Goal: Task Accomplishment & Management: Manage account settings

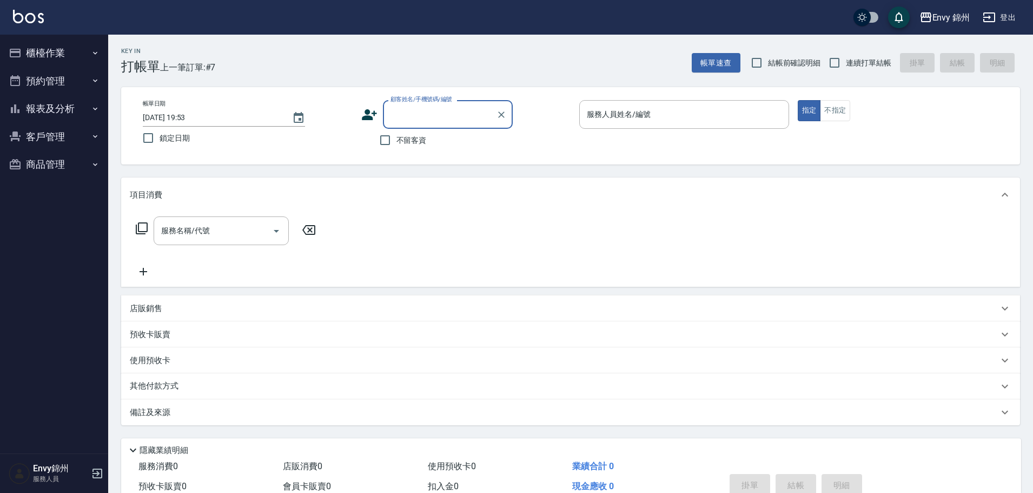
click at [435, 106] on div "顧客姓名/手機號碼/編號 顧客姓名/手機號碼/編號" at bounding box center [448, 114] width 130 height 29
click at [422, 105] on div "顧客姓名/手機號碼/編號 顧客姓名/手機號碼/編號" at bounding box center [448, 114] width 130 height 29
type input "x"
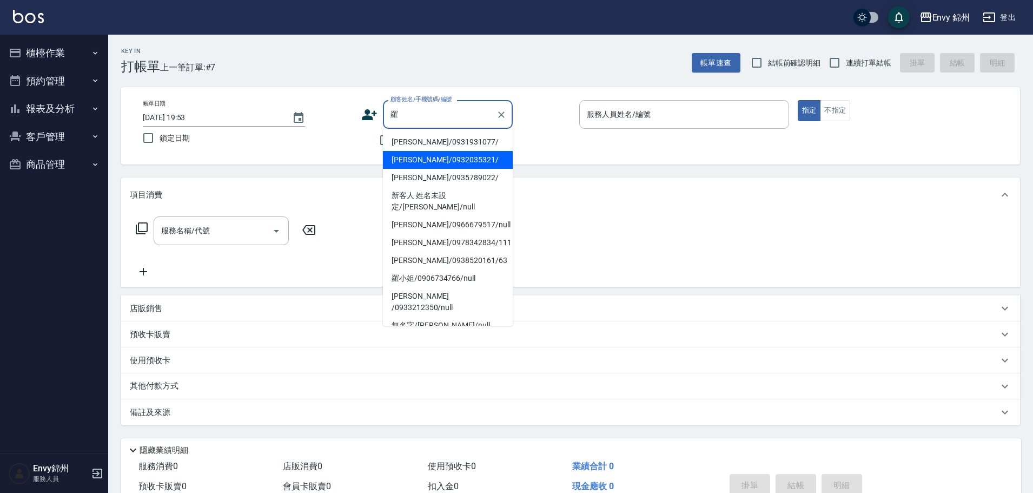
type input "羅文君/0932035321/"
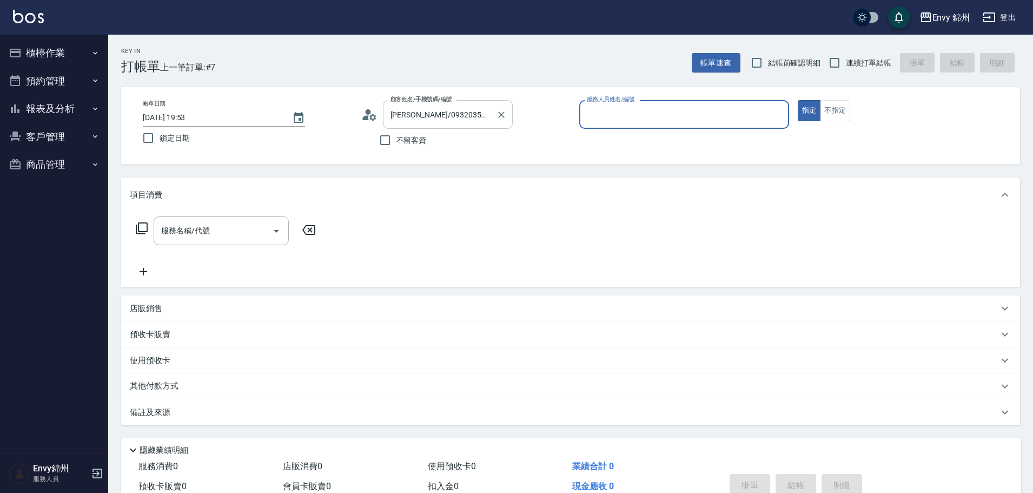
type input "Ting-T"
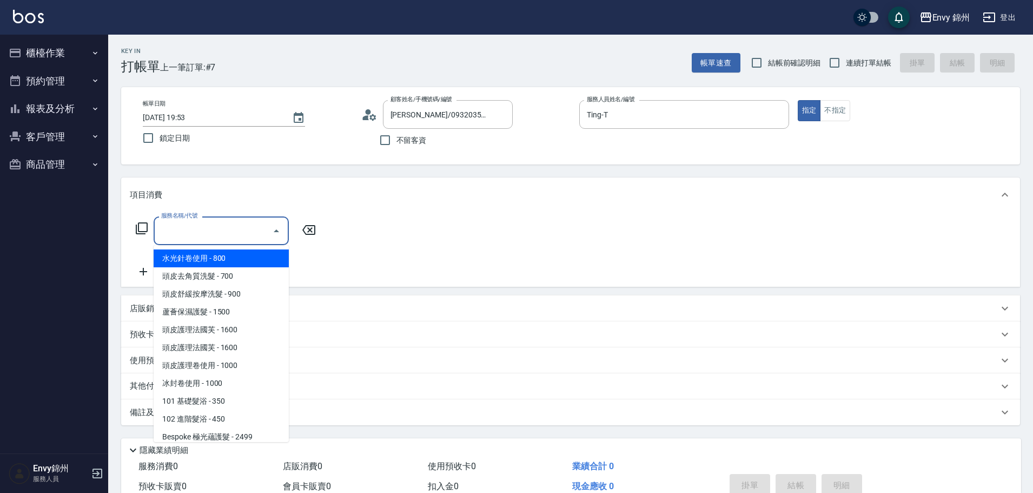
click at [219, 231] on input "服務名稱/代號" at bounding box center [212, 230] width 109 height 19
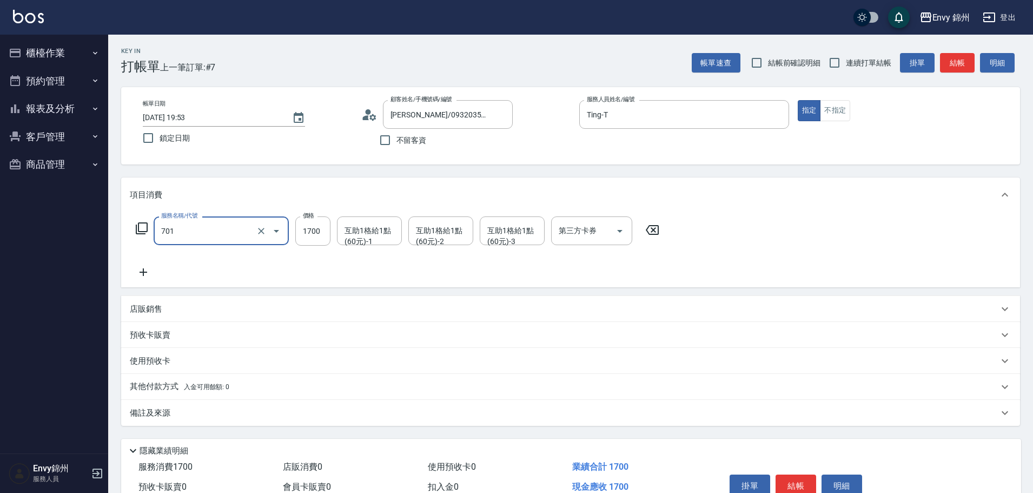
type input "701 染髮(701)"
drag, startPoint x: 320, startPoint y: 229, endPoint x: 273, endPoint y: 220, distance: 47.4
click at [281, 226] on div "服務名稱/代號 701 染髮(701) 服務名稱/代號 價格 2080 價格 互助1格給1點(60元)-1 互助1格給1點(60元)-1 互助1格給1點(60…" at bounding box center [398, 230] width 536 height 29
type input "1280"
click at [143, 268] on icon at bounding box center [143, 272] width 27 height 13
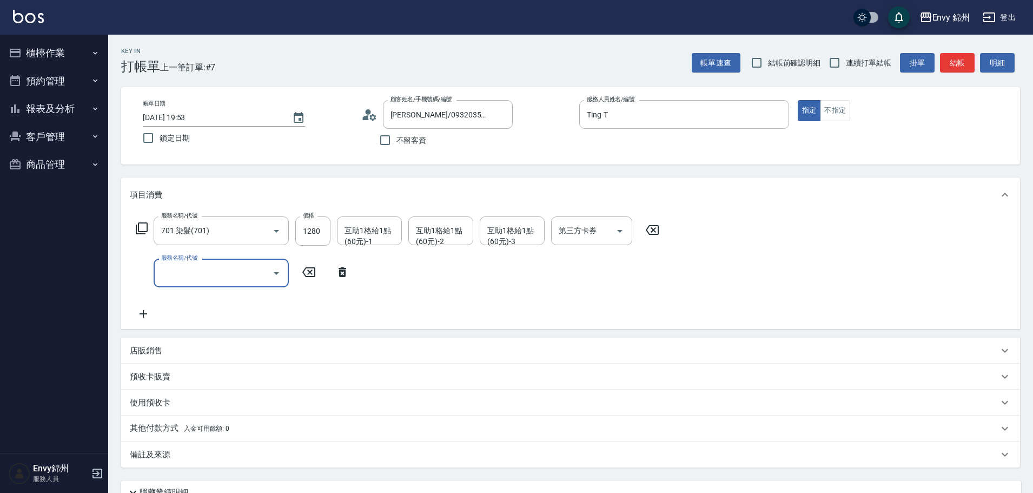
click at [227, 276] on input "服務名稱/代號" at bounding box center [212, 272] width 109 height 19
type input "戶"
type input "博"
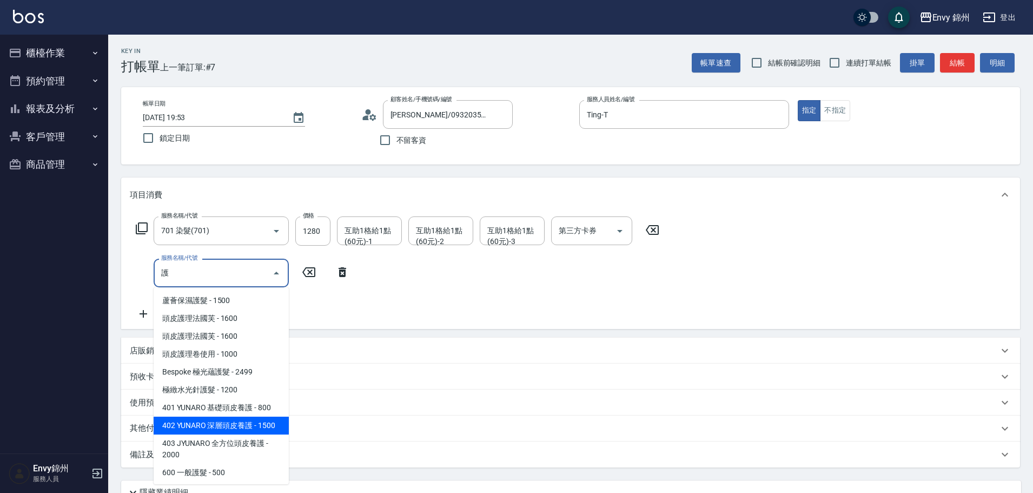
scroll to position [108, 0]
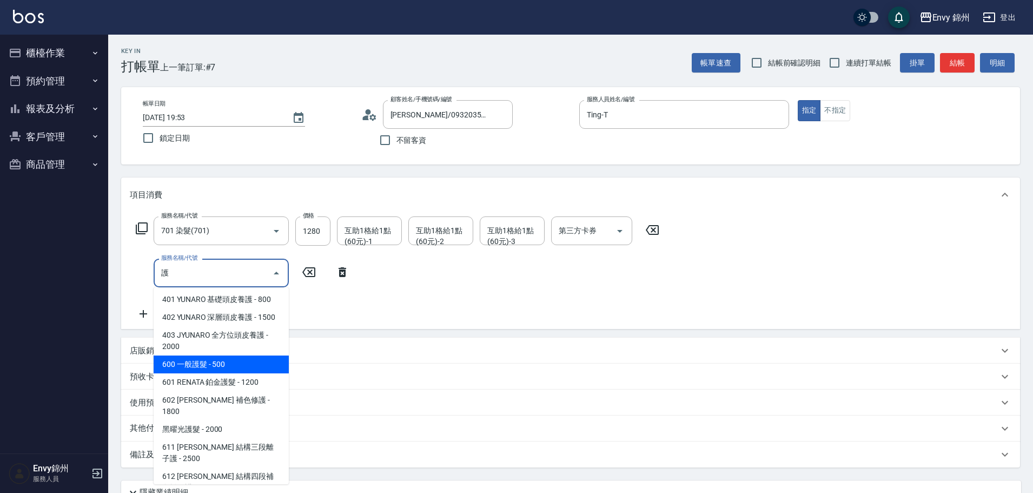
click at [247, 373] on span "600 一般護髮 - 500" at bounding box center [221, 364] width 135 height 18
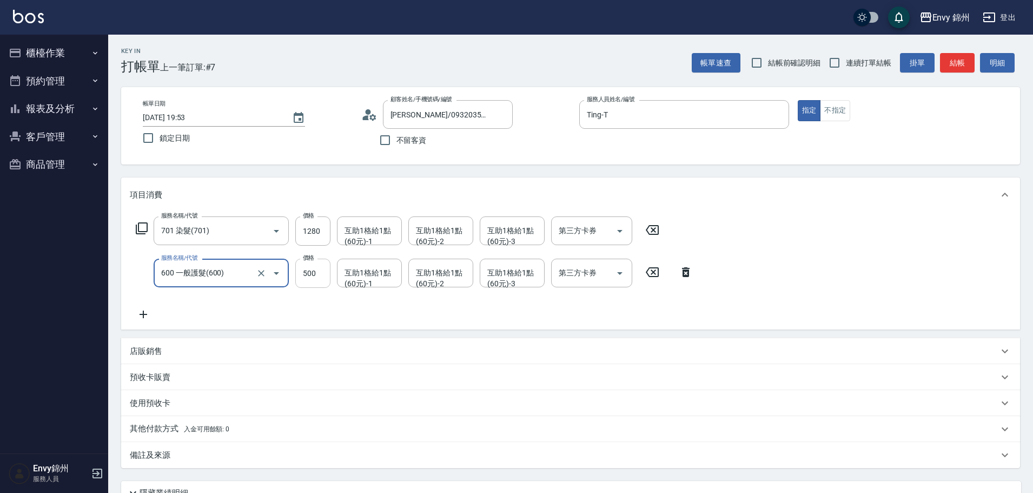
type input "600 一般護髮(600)"
drag, startPoint x: 312, startPoint y: 272, endPoint x: 305, endPoint y: 275, distance: 8.2
click at [312, 272] on input "500" at bounding box center [312, 273] width 35 height 29
type input "800"
click at [170, 449] on div "備註及來源" at bounding box center [564, 454] width 869 height 11
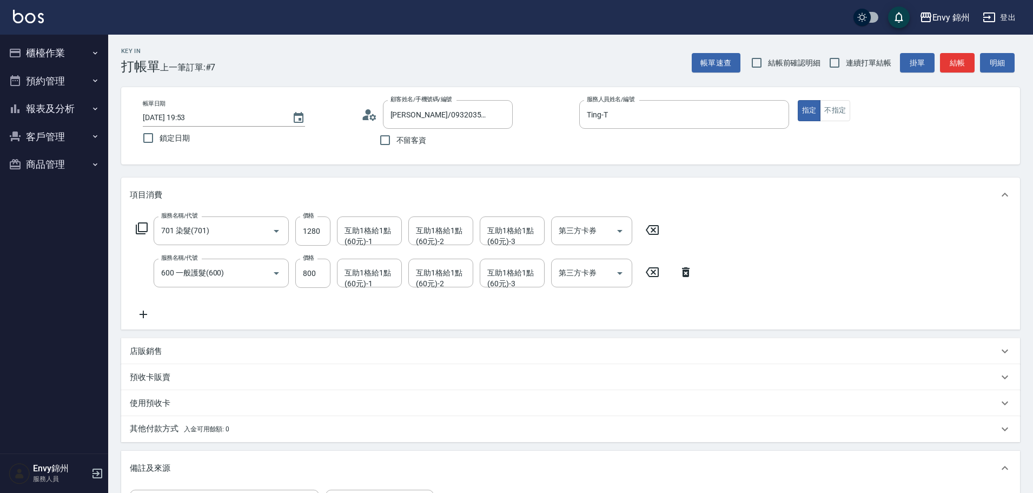
scroll to position [170, 0]
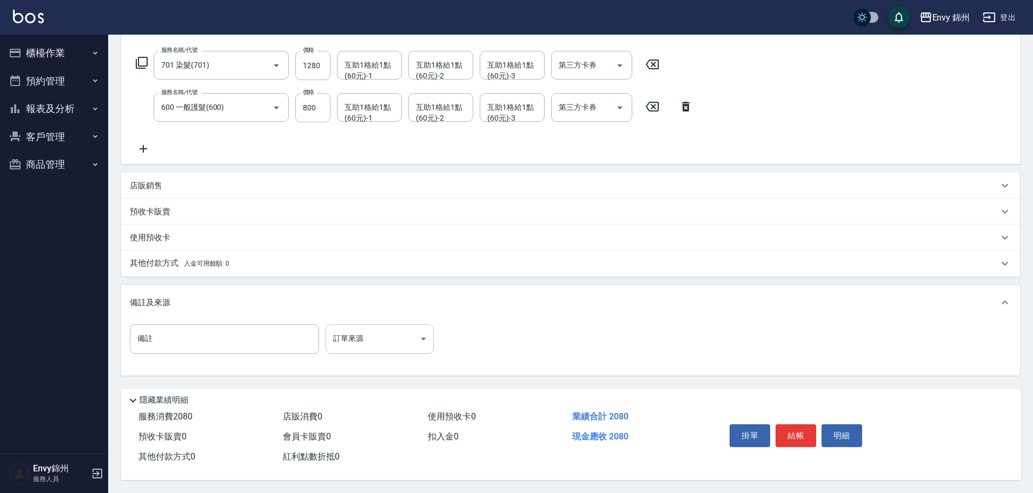
click at [413, 333] on body "Envy 錦州 登出 櫃檯作業 打帳單 帳單列表 現金收支登錄 材料自購登錄 每日結帳 排班表 現場電腦打卡 預約管理 預約管理 單日預約紀錄 單週預約紀錄 …" at bounding box center [516, 163] width 1033 height 658
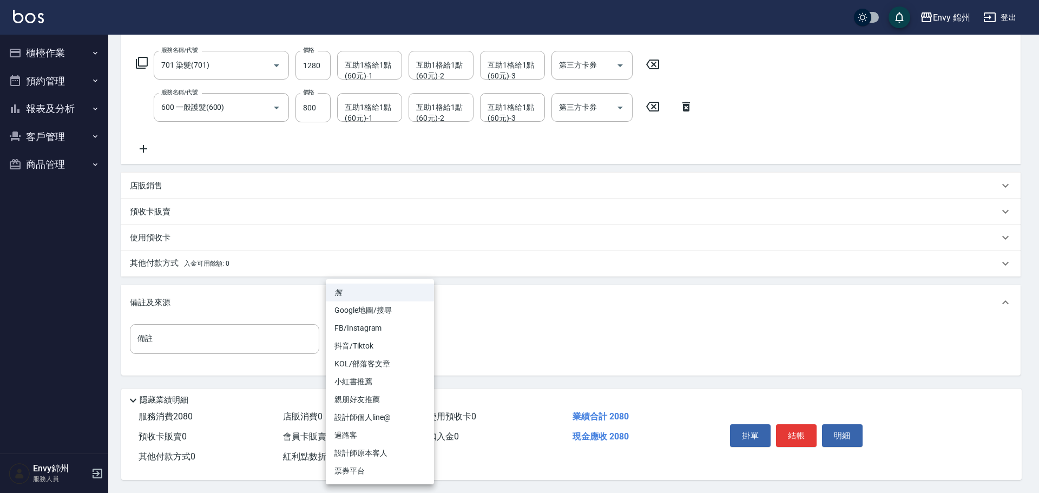
click at [376, 453] on li "設計師原本客人" at bounding box center [380, 453] width 108 height 18
type input "設計師原本客人"
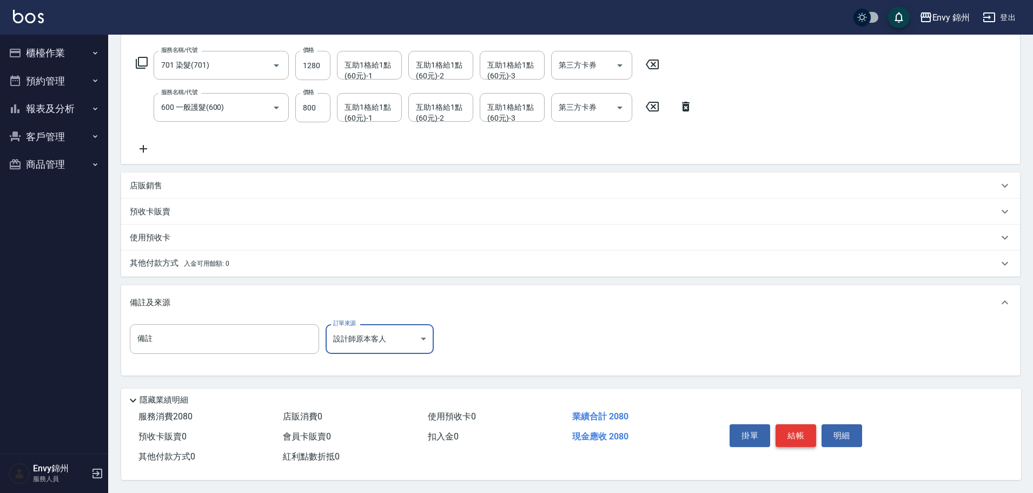
click at [806, 425] on button "結帳" at bounding box center [796, 435] width 41 height 23
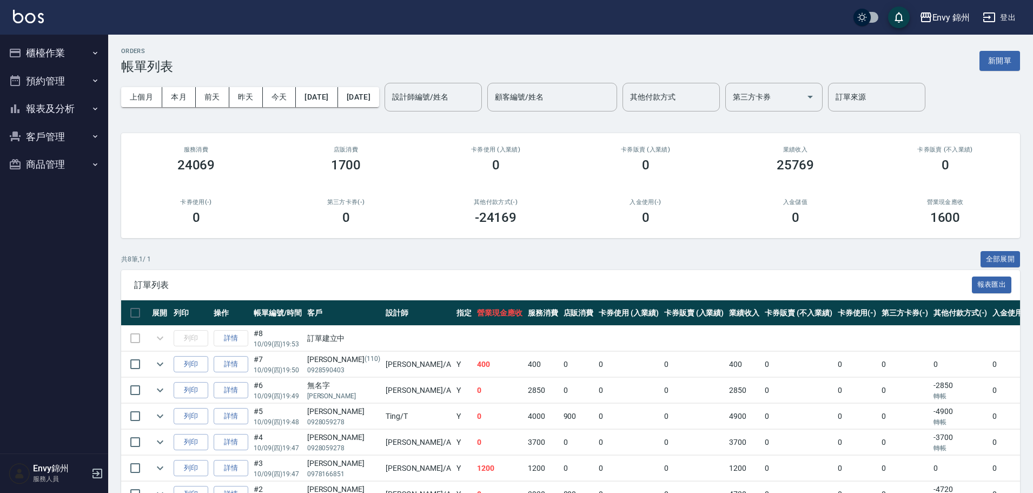
scroll to position [54, 0]
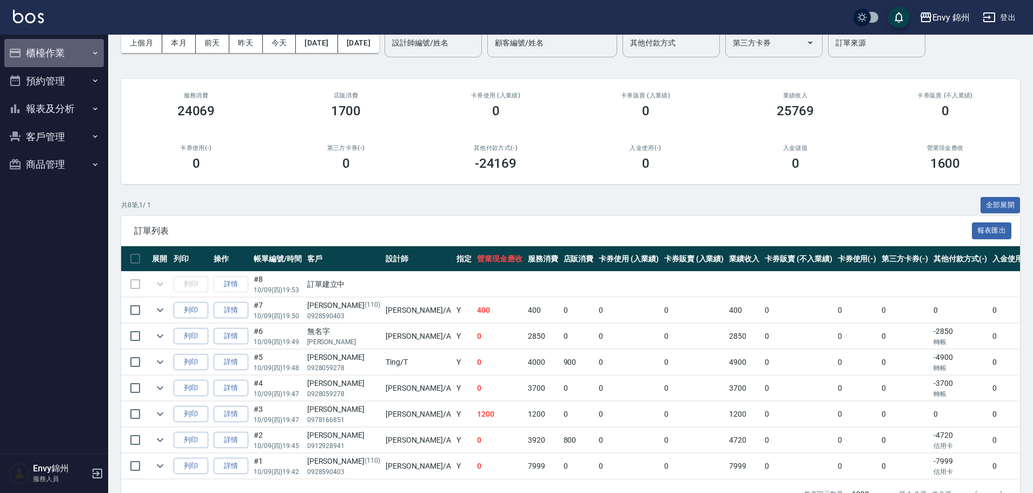
click at [63, 64] on button "櫃檯作業" at bounding box center [54, 53] width 100 height 28
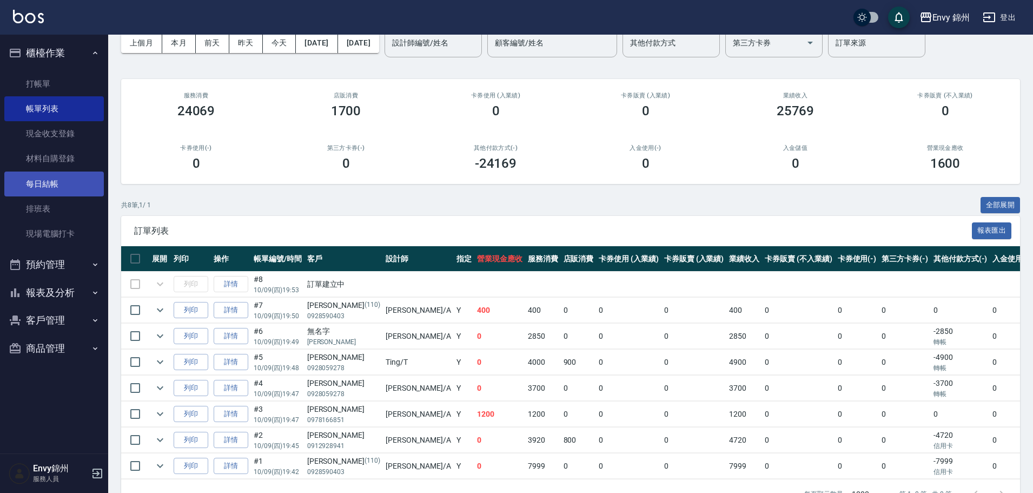
click at [63, 188] on link "每日結帳" at bounding box center [54, 183] width 100 height 25
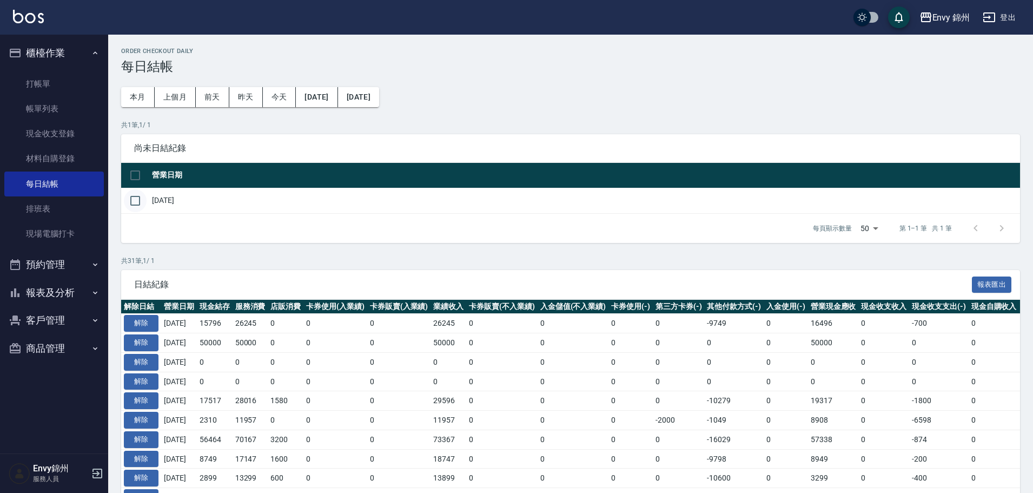
click at [133, 202] on input "checkbox" at bounding box center [135, 200] width 23 height 23
checkbox input "true"
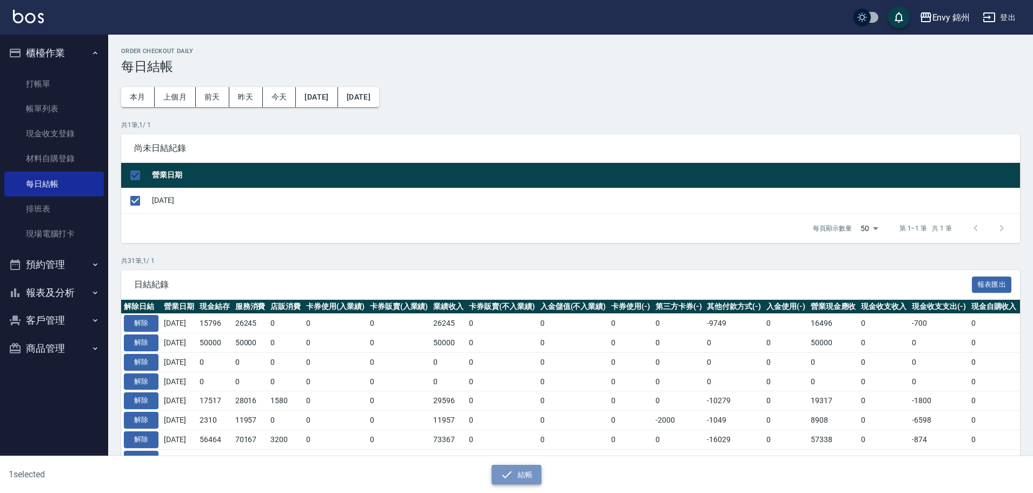
click at [518, 474] on button "結帳" at bounding box center [517, 475] width 50 height 20
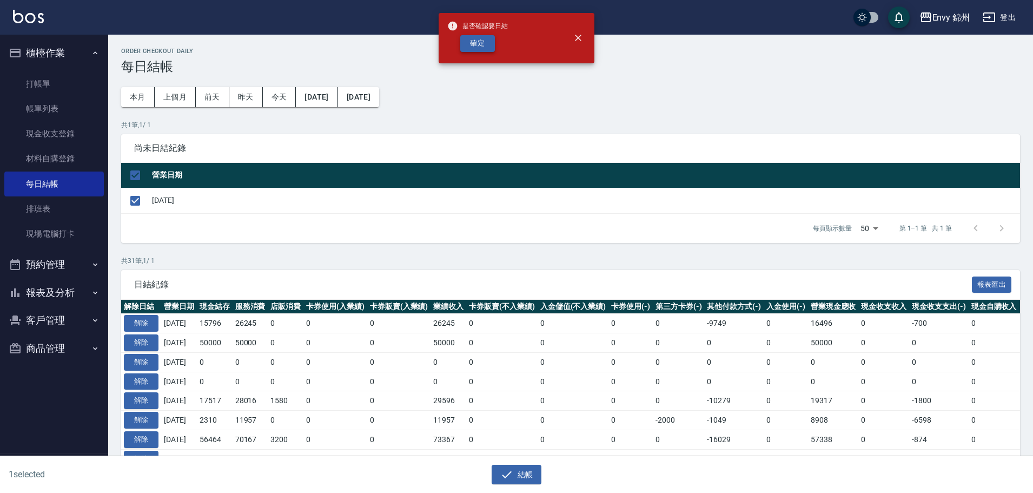
click at [492, 44] on button "確定" at bounding box center [477, 43] width 35 height 17
checkbox input "false"
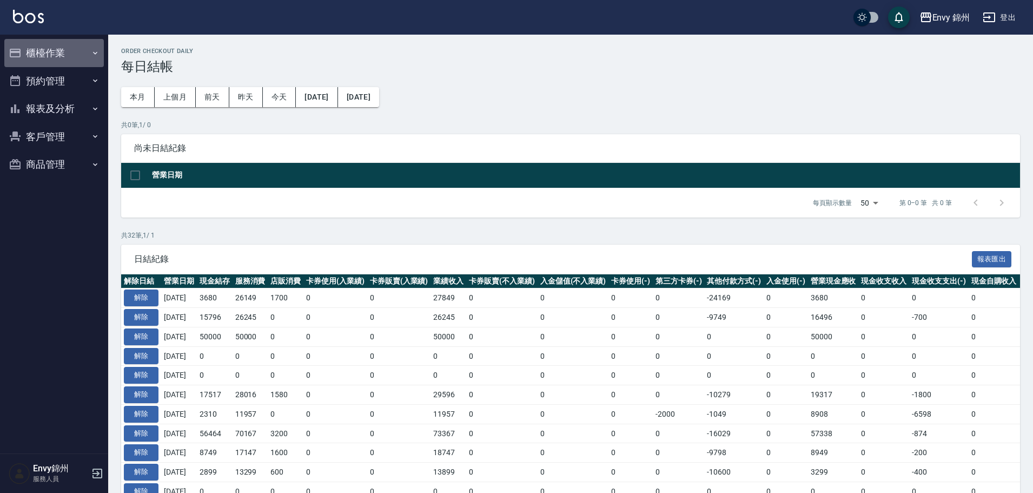
click at [55, 56] on button "櫃檯作業" at bounding box center [54, 53] width 100 height 28
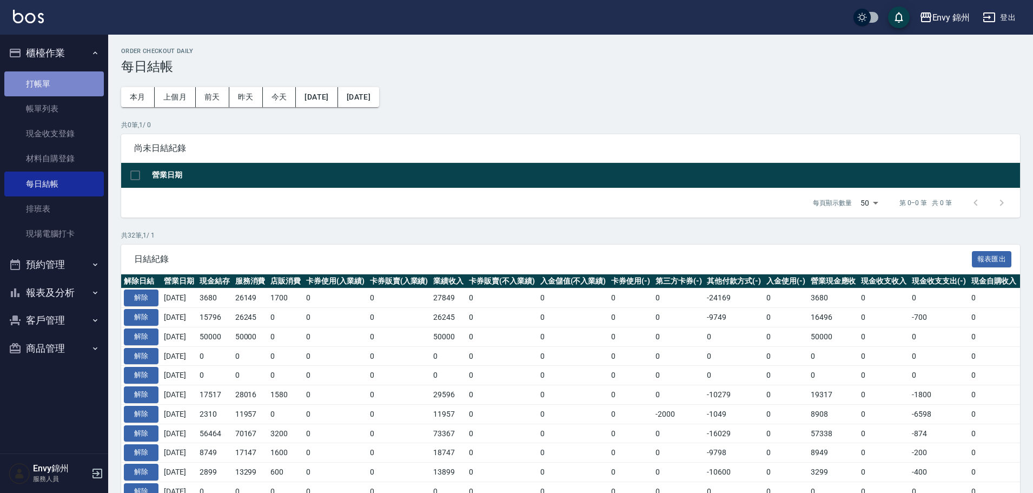
click at [71, 89] on link "打帳單" at bounding box center [54, 83] width 100 height 25
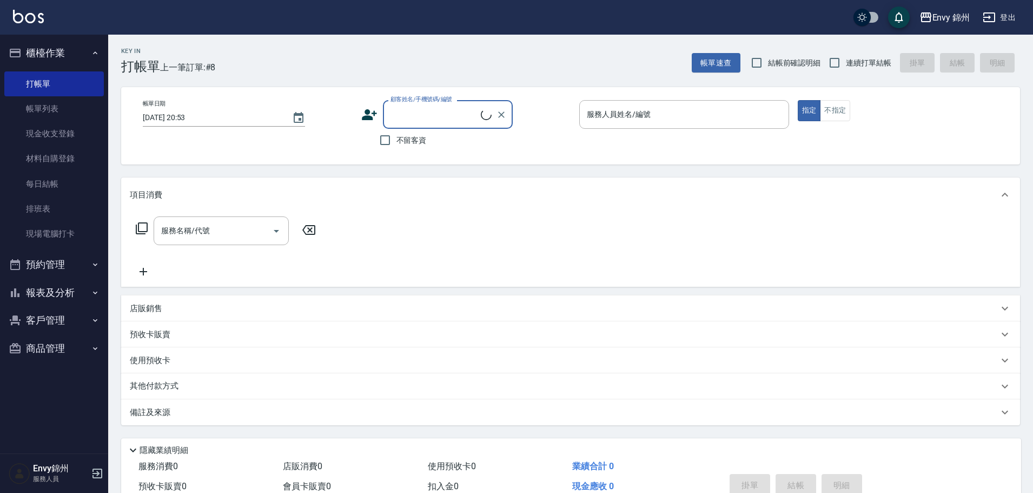
scroll to position [55, 0]
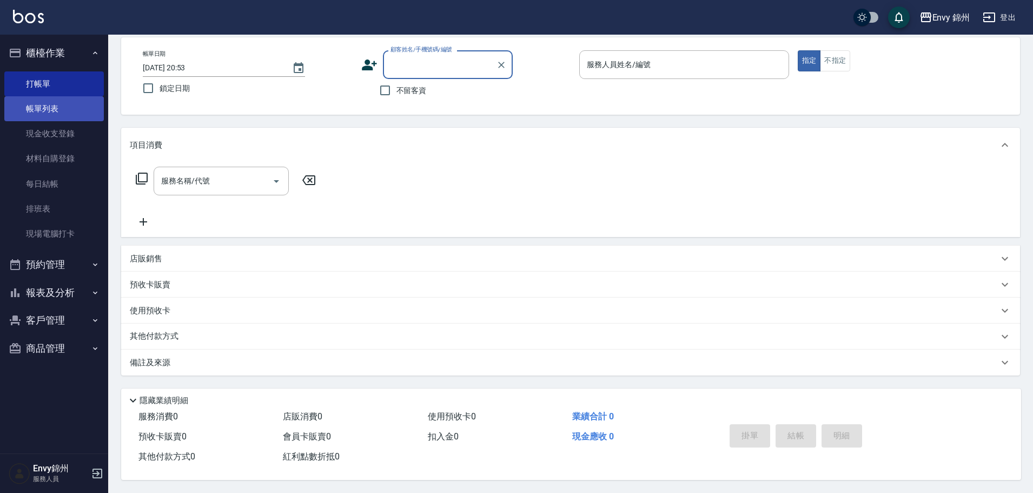
click at [58, 103] on link "帳單列表" at bounding box center [54, 108] width 100 height 25
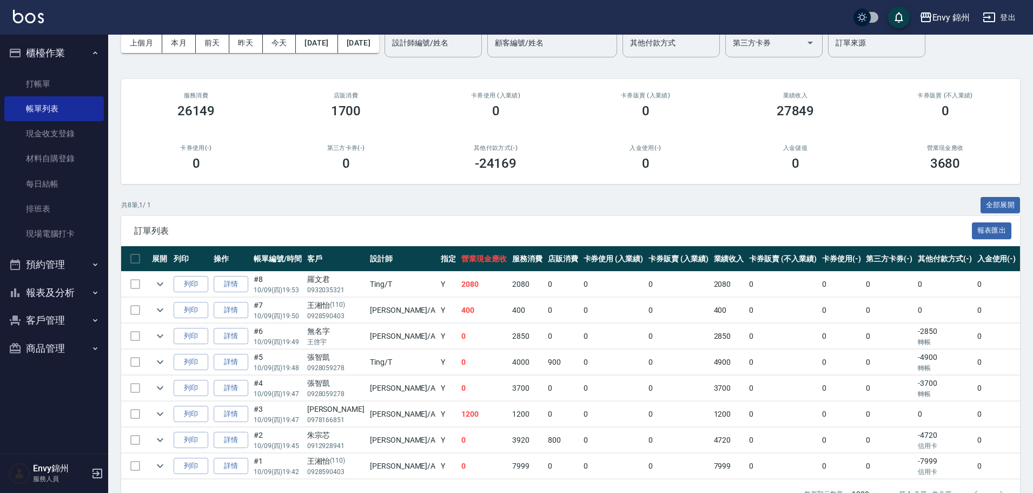
scroll to position [91, 0]
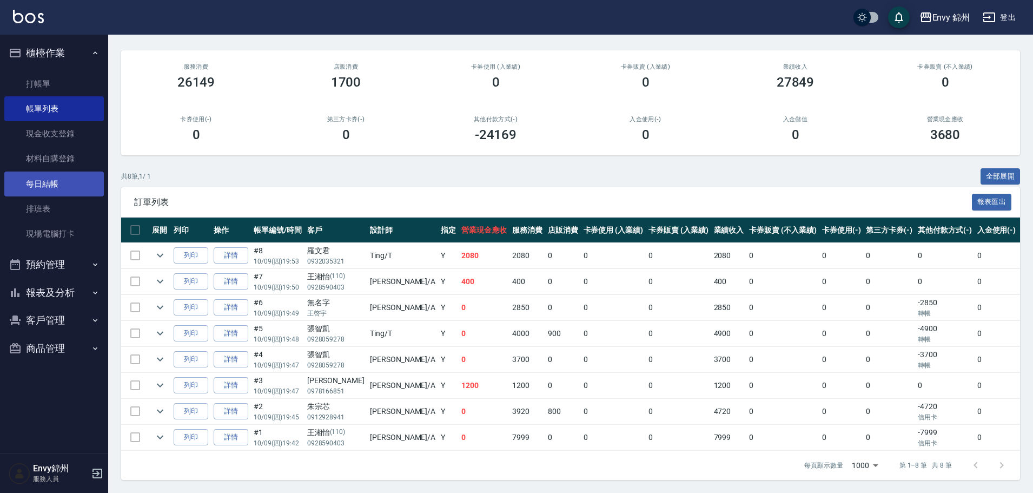
click at [65, 181] on link "每日結帳" at bounding box center [54, 183] width 100 height 25
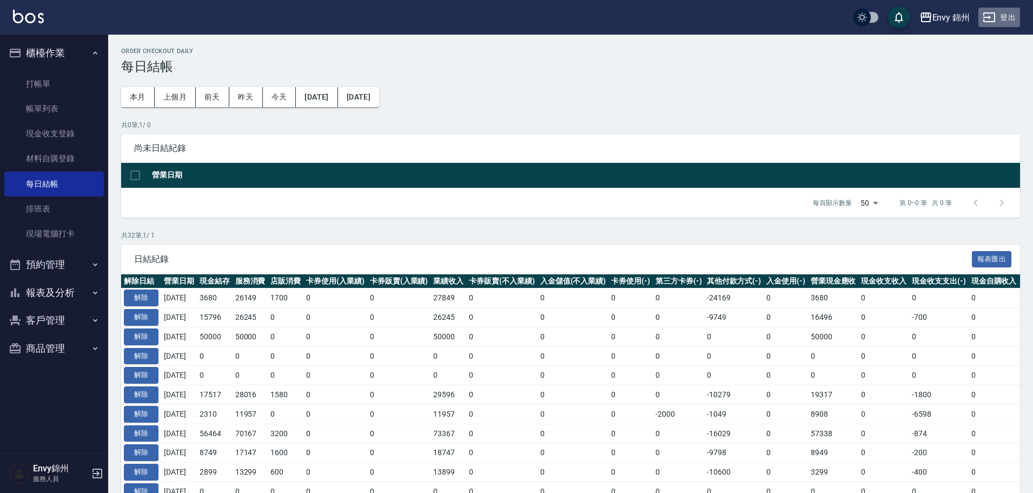
click at [999, 16] on button "登出" at bounding box center [999, 18] width 42 height 20
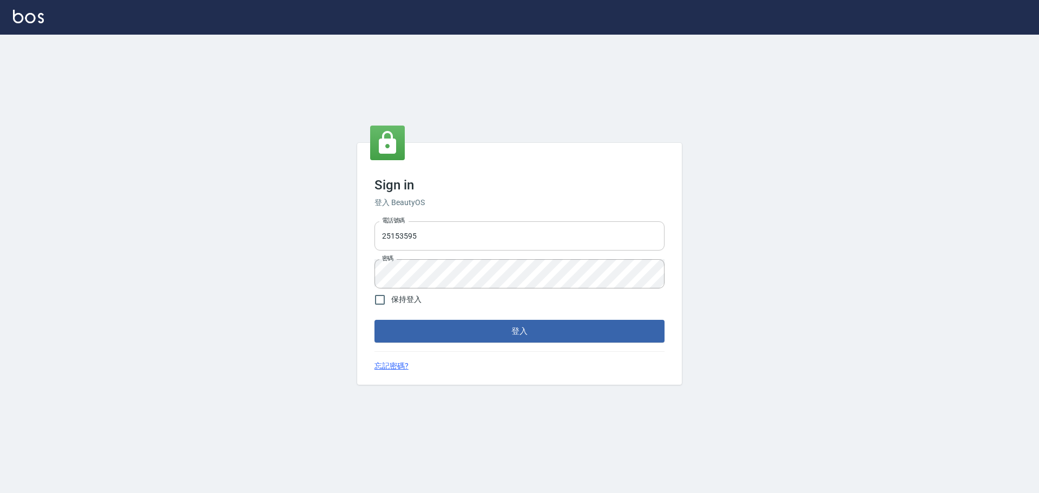
drag, startPoint x: 467, startPoint y: 233, endPoint x: 470, endPoint y: 247, distance: 13.8
click at [467, 233] on input "25153595" at bounding box center [519, 235] width 290 height 29
type input "9990001234567"
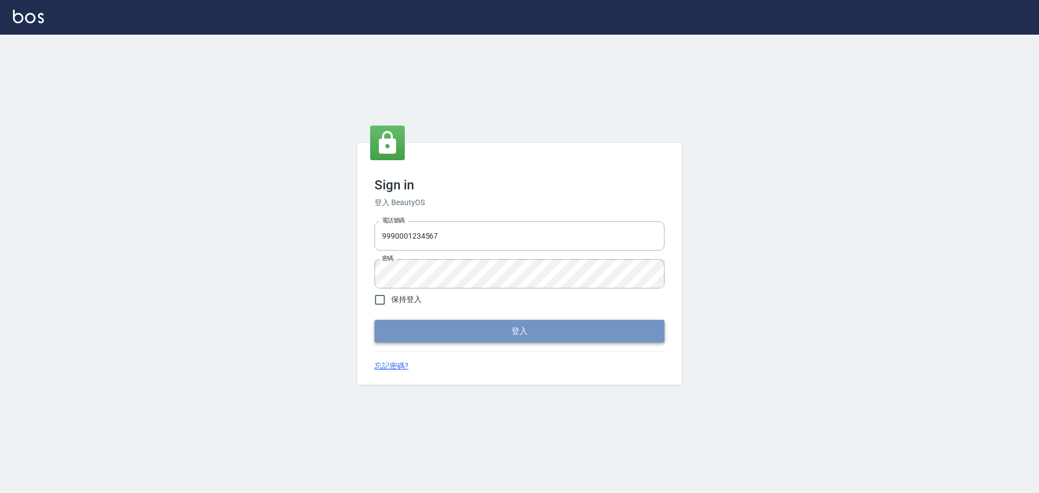
click at [520, 327] on button "登入" at bounding box center [519, 331] width 290 height 23
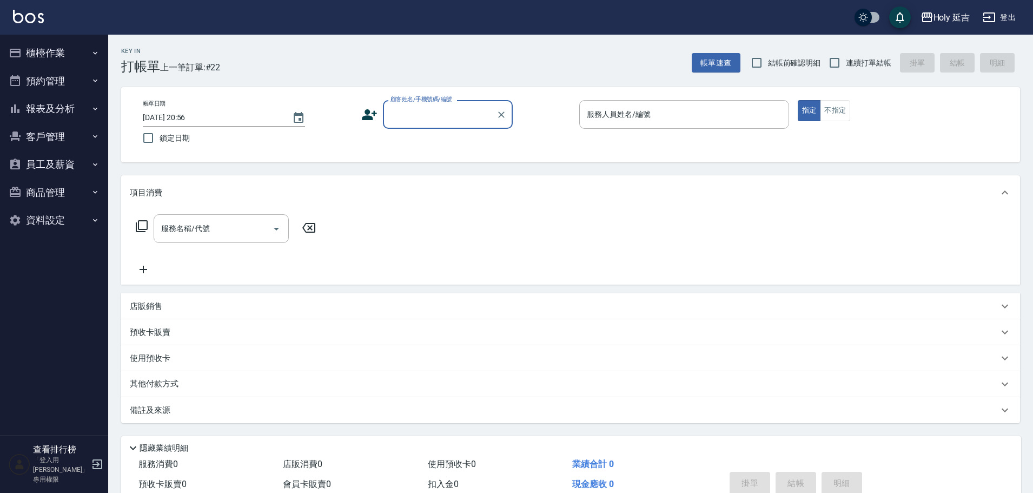
click at [47, 109] on button "報表及分析" at bounding box center [54, 109] width 100 height 28
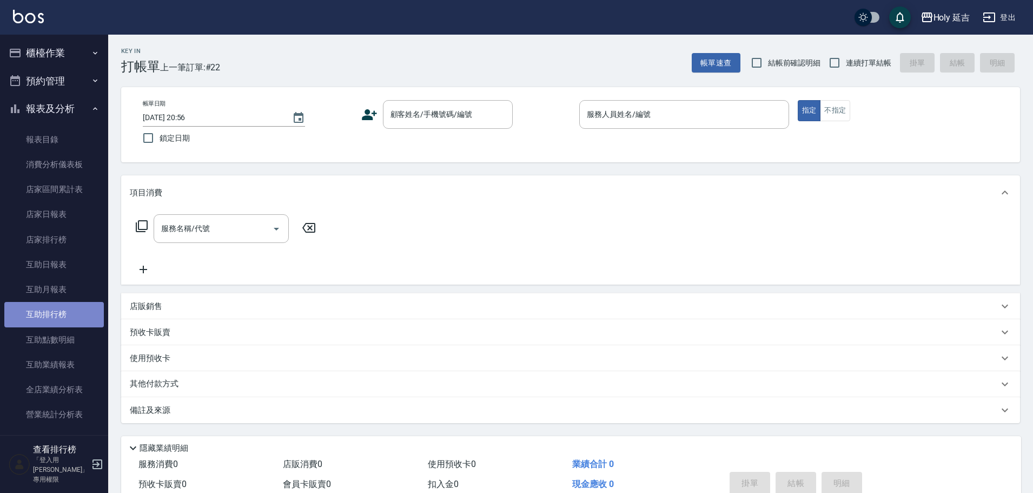
click at [79, 307] on link "互助排行榜" at bounding box center [54, 314] width 100 height 25
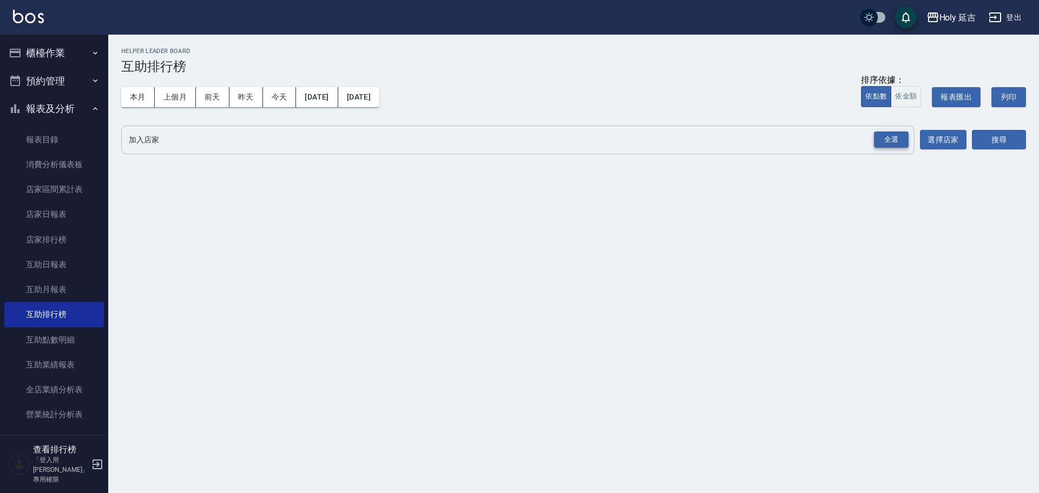
click at [896, 133] on div "全選" at bounding box center [891, 139] width 35 height 17
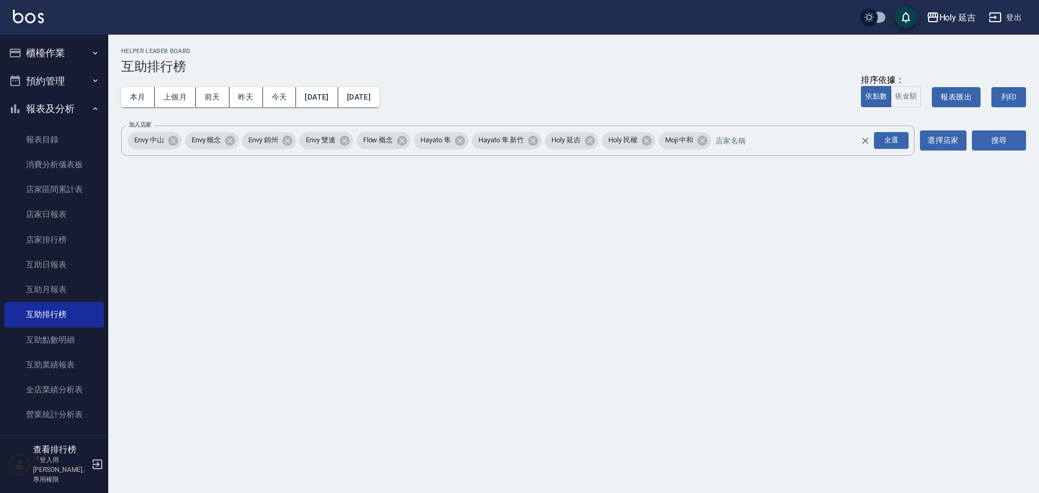
click at [966, 133] on div "加入店家 Envy 中山 Envy 概念 Envy 錦州 Envy 雙連 Flow 概念 Hayato 隼 Hayato 隼 新竹 Holy 延吉 Holy …" at bounding box center [573, 140] width 904 height 30
click at [977, 135] on button "搜尋" at bounding box center [998, 140] width 54 height 20
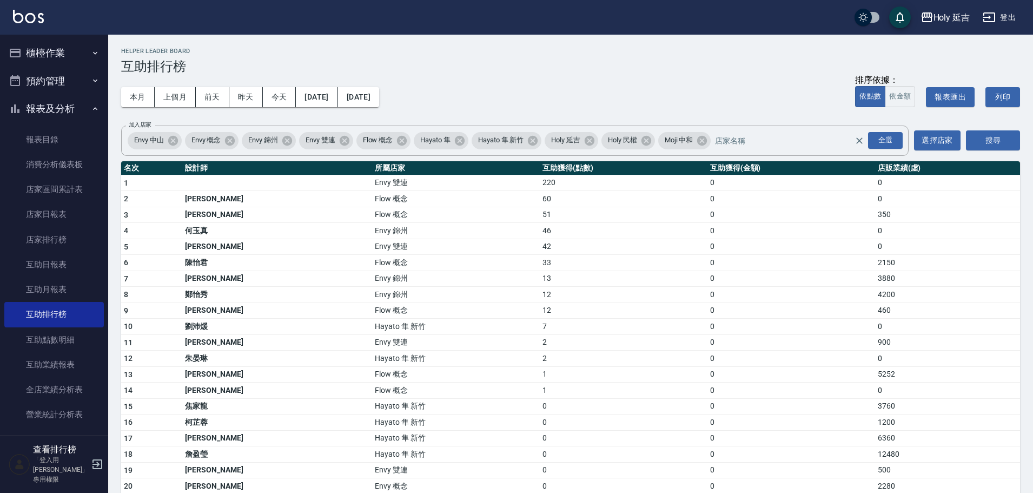
drag, startPoint x: 196, startPoint y: 181, endPoint x: 368, endPoint y: 220, distance: 176.4
click at [278, 180] on td "a dense table" at bounding box center [277, 183] width 190 height 16
drag, startPoint x: 178, startPoint y: 260, endPoint x: 186, endPoint y: 260, distance: 7.6
click at [182, 260] on td "6" at bounding box center [151, 263] width 61 height 16
drag, startPoint x: 187, startPoint y: 239, endPoint x: 381, endPoint y: 244, distance: 194.8
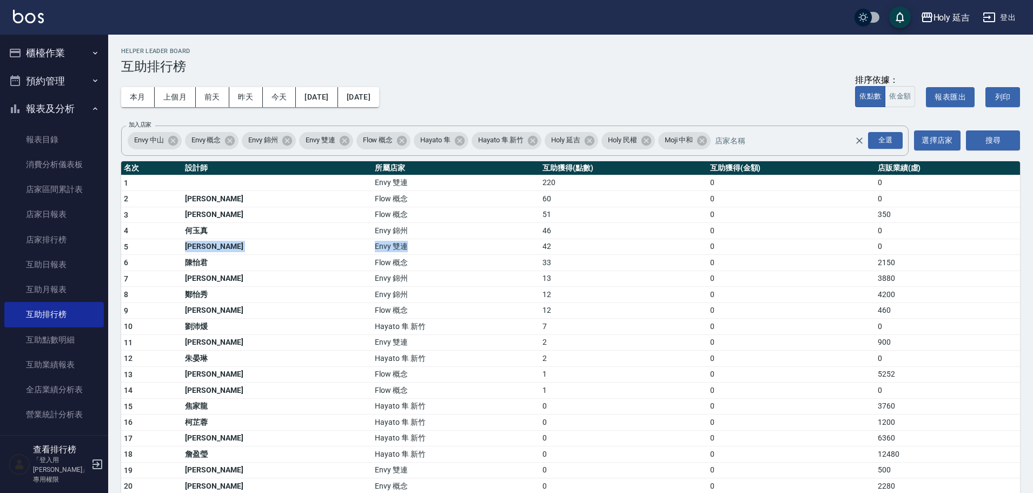
click at [381, 244] on tr "5 葉莉娜 Envy 雙連 42 0 0" at bounding box center [570, 247] width 899 height 16
click at [372, 229] on td "Envy 錦州" at bounding box center [455, 231] width 167 height 16
drag, startPoint x: 411, startPoint y: 227, endPoint x: 589, endPoint y: 230, distance: 178.0
click at [589, 230] on tr "4 何玉真 Envy 錦州 46 0 0" at bounding box center [570, 231] width 899 height 16
drag, startPoint x: 560, startPoint y: 242, endPoint x: 440, endPoint y: 241, distance: 119.5
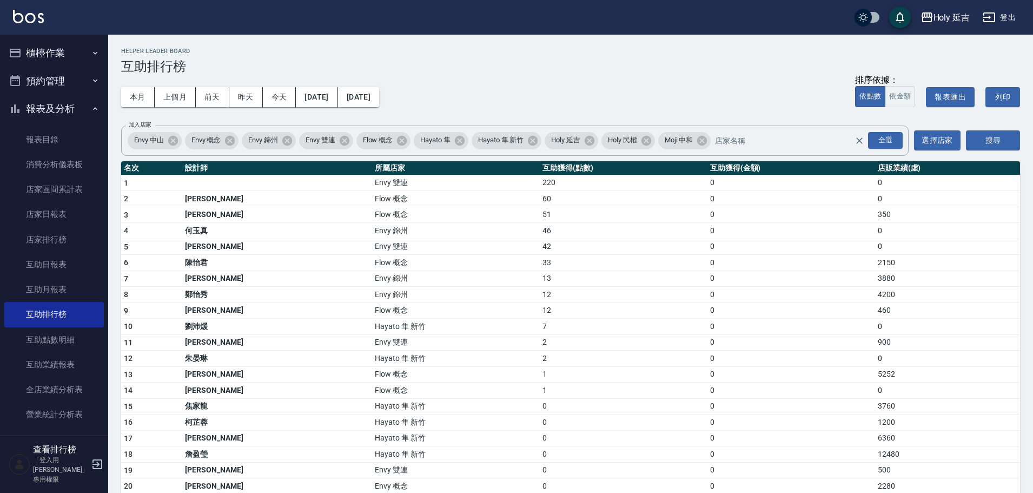
click at [560, 242] on td "42" at bounding box center [624, 247] width 168 height 16
click at [954, 21] on div "Holy 延吉" at bounding box center [952, 18] width 37 height 14
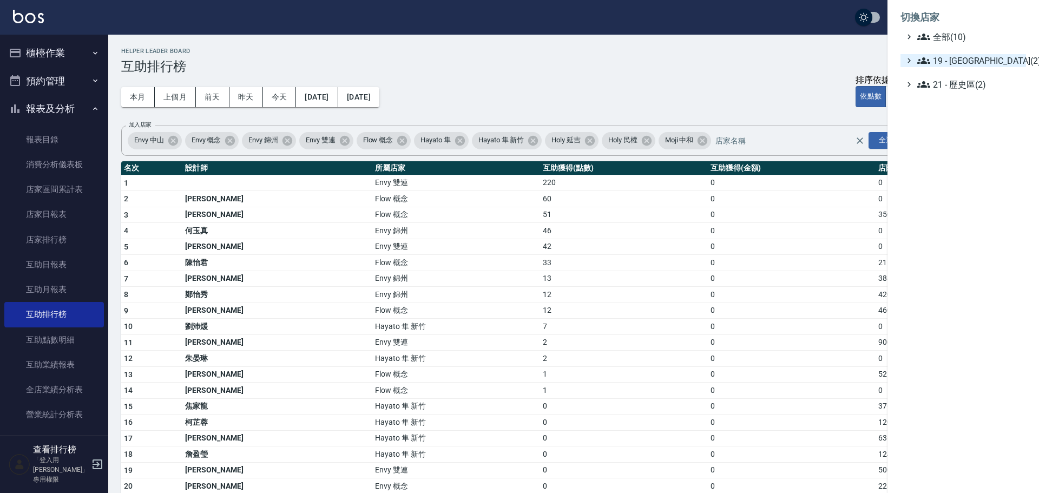
click at [954, 67] on span "19 - 新城區(2)" at bounding box center [969, 60] width 104 height 13
click at [980, 89] on span "19.02 - ENVY(5)" at bounding box center [975, 91] width 94 height 13
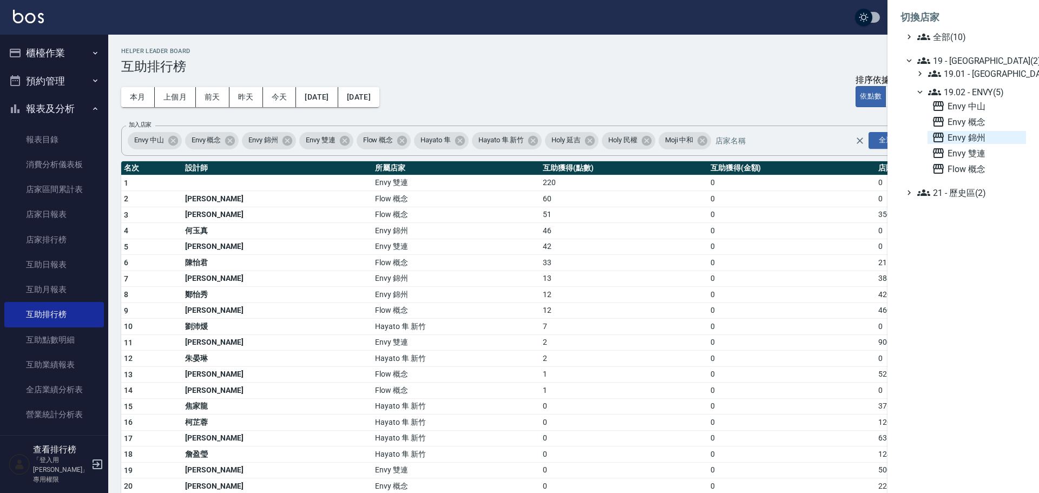
click at [978, 140] on span "Envy 錦州" at bounding box center [976, 137] width 90 height 13
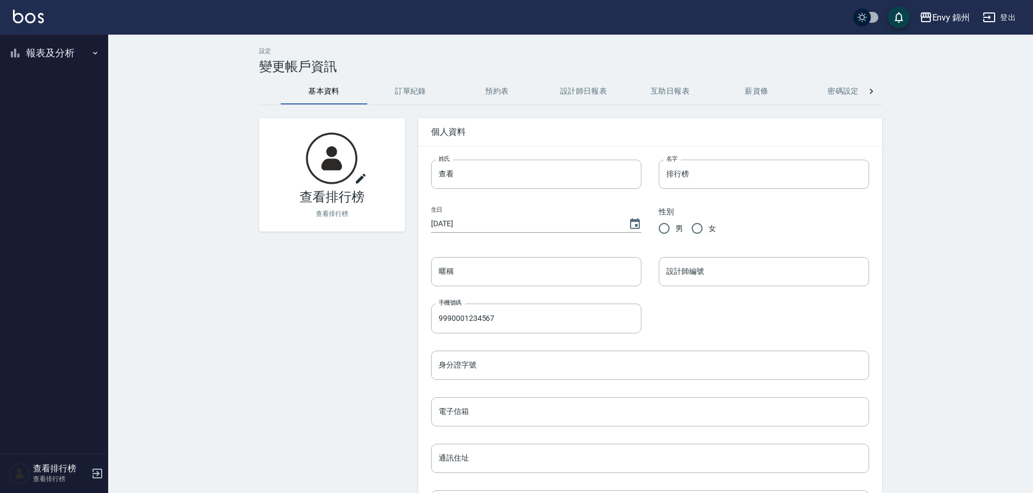
click at [74, 47] on button "報表及分析" at bounding box center [54, 53] width 100 height 28
click at [59, 127] on link "設計師排行榜" at bounding box center [54, 133] width 100 height 25
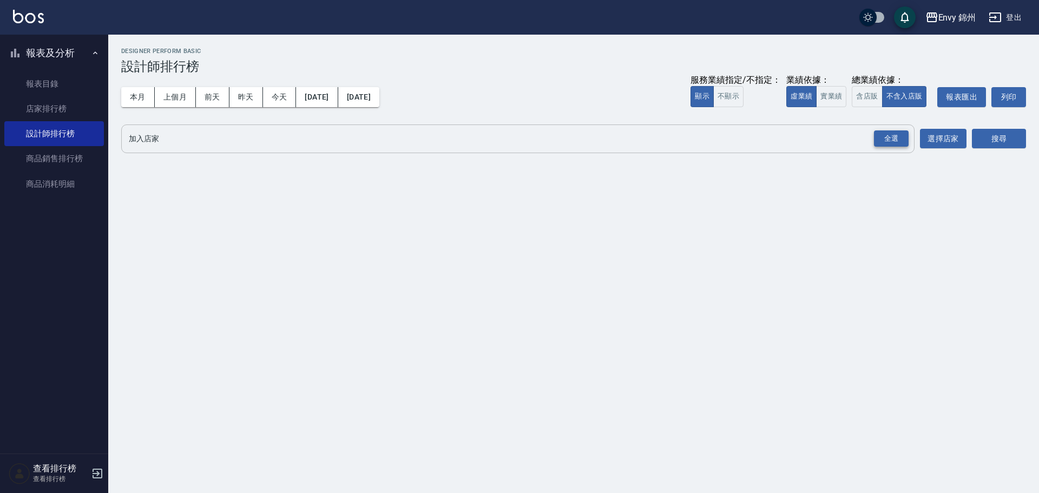
drag, startPoint x: 892, startPoint y: 139, endPoint x: 1007, endPoint y: 143, distance: 114.7
click at [893, 139] on div "全選" at bounding box center [891, 138] width 35 height 17
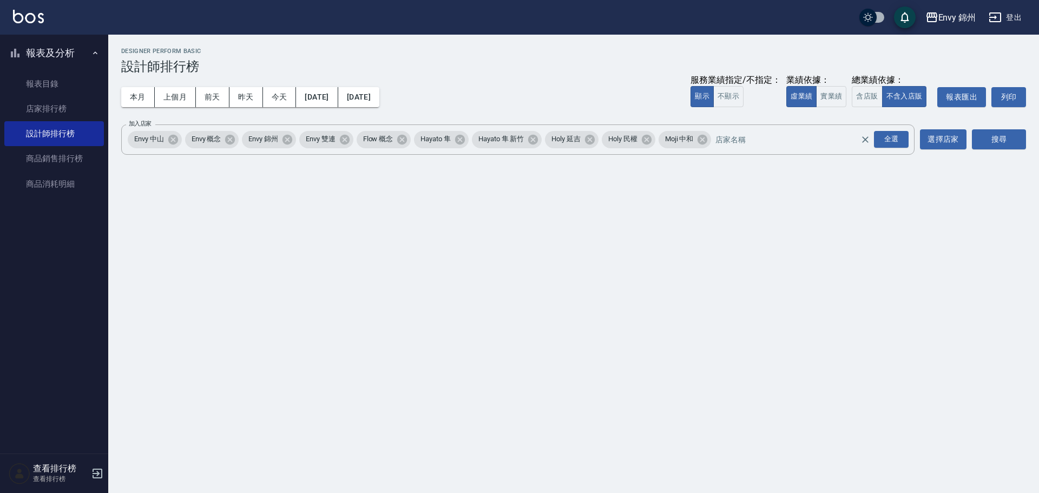
click at [1035, 147] on div "Envy 錦州 2025-10-01 - 2025-10-09 設計師排行榜 列印時間： 2025-10-09-20:57 Designer Perform …" at bounding box center [573, 103] width 930 height 137
click at [998, 141] on button "搜尋" at bounding box center [998, 139] width 54 height 20
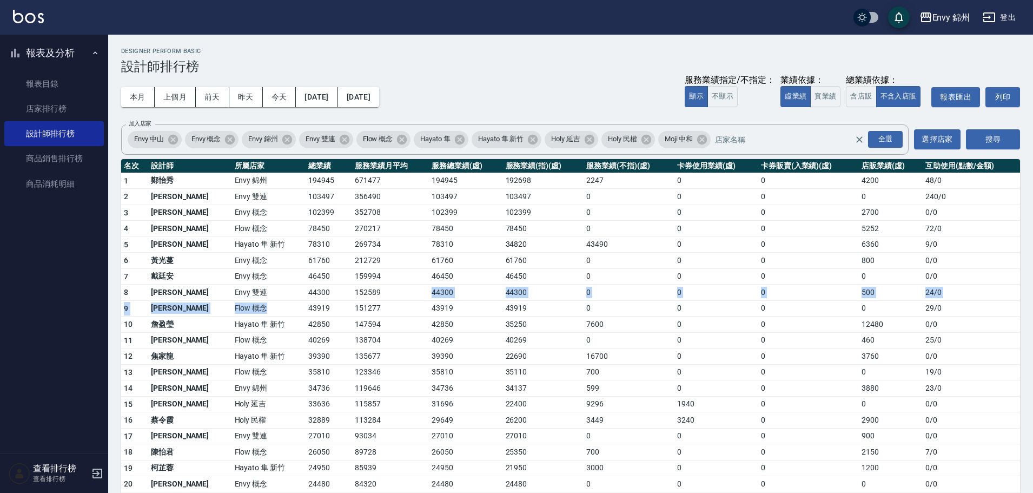
drag, startPoint x: 254, startPoint y: 311, endPoint x: 357, endPoint y: 298, distance: 103.6
click at [357, 298] on tbody "1 鄭怡秀 Envy 錦州 194945 671477 194945 192698 2247 0 0 4200 48 / 0 2 沈明煌 Envy 雙連 10…" at bounding box center [570, 427] width 899 height 509
click at [352, 315] on td "151277" at bounding box center [390, 308] width 77 height 16
click at [249, 99] on button "昨天" at bounding box center [246, 97] width 34 height 20
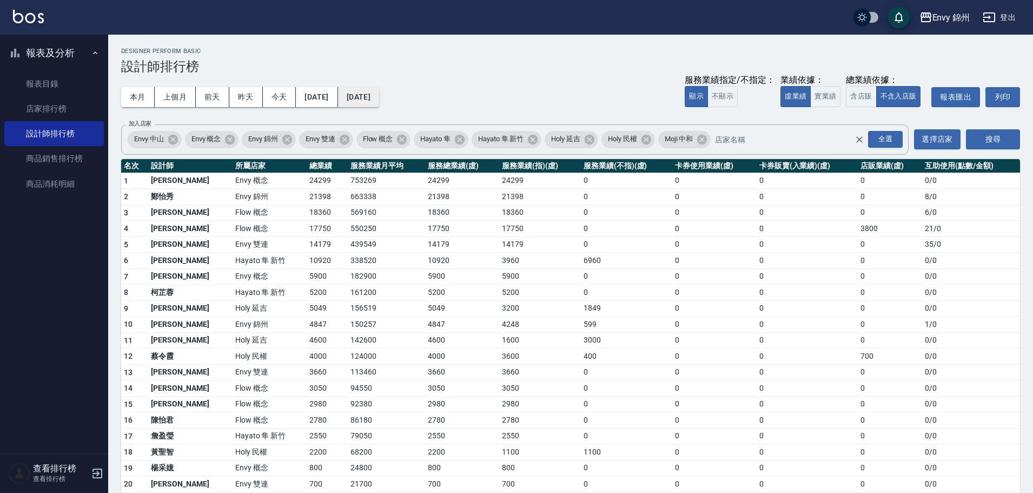
click at [379, 100] on button "[DATE]" at bounding box center [358, 97] width 41 height 20
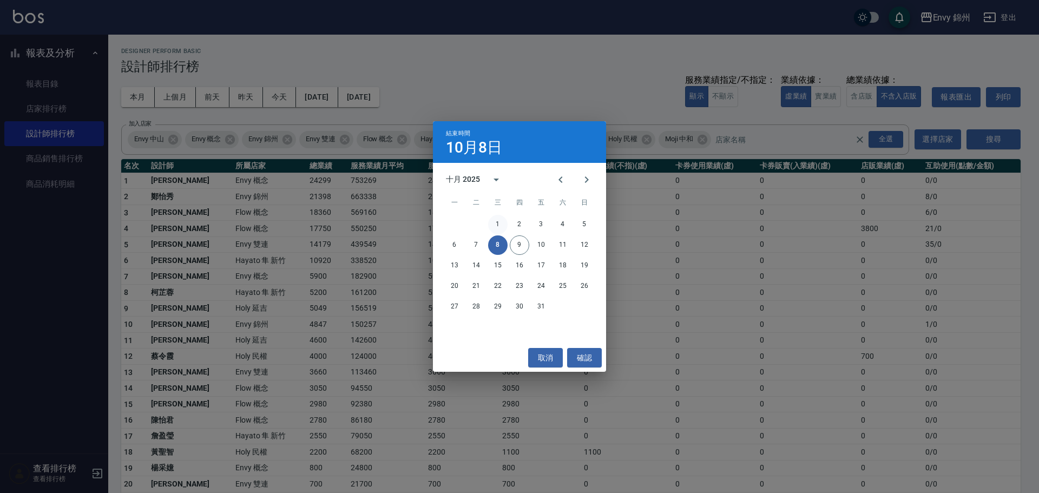
click at [496, 226] on button "1" at bounding box center [497, 224] width 19 height 19
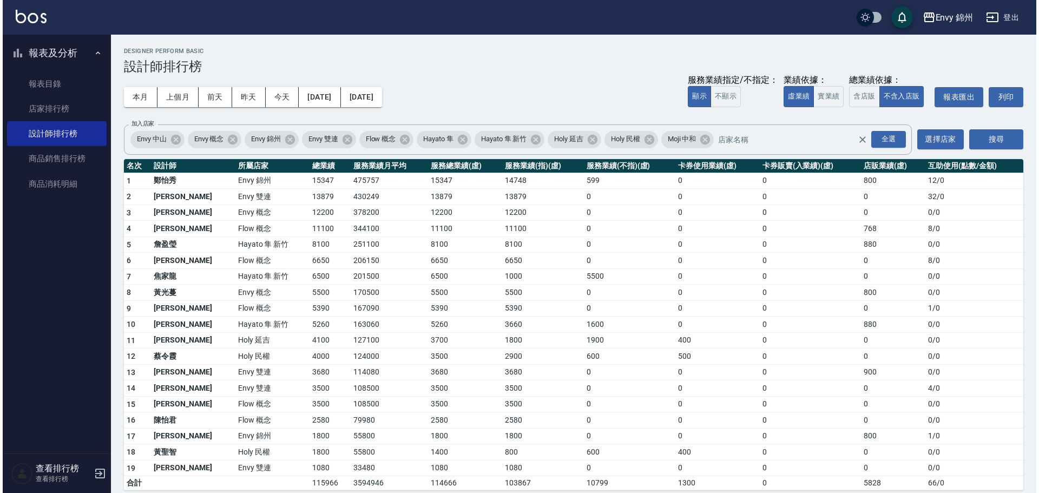
scroll to position [10, 0]
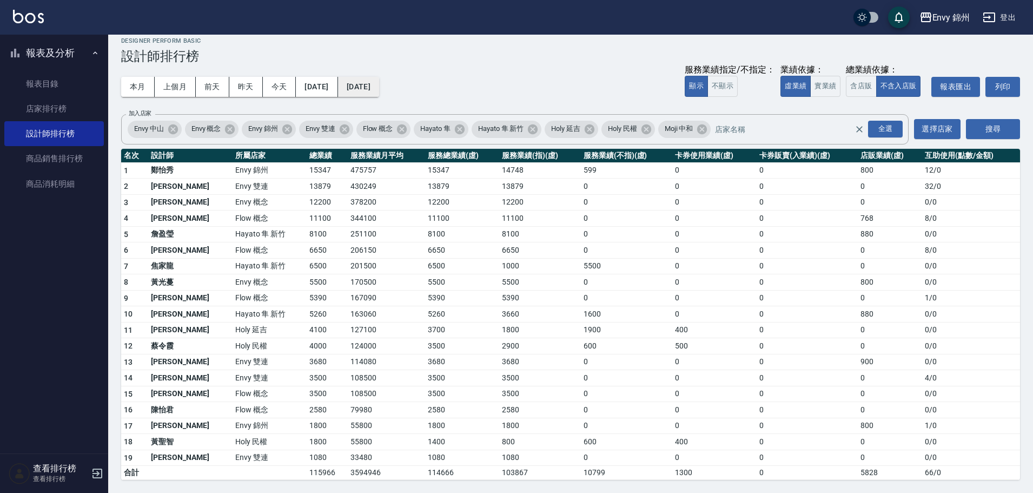
click at [379, 83] on button "[DATE]" at bounding box center [358, 87] width 41 height 20
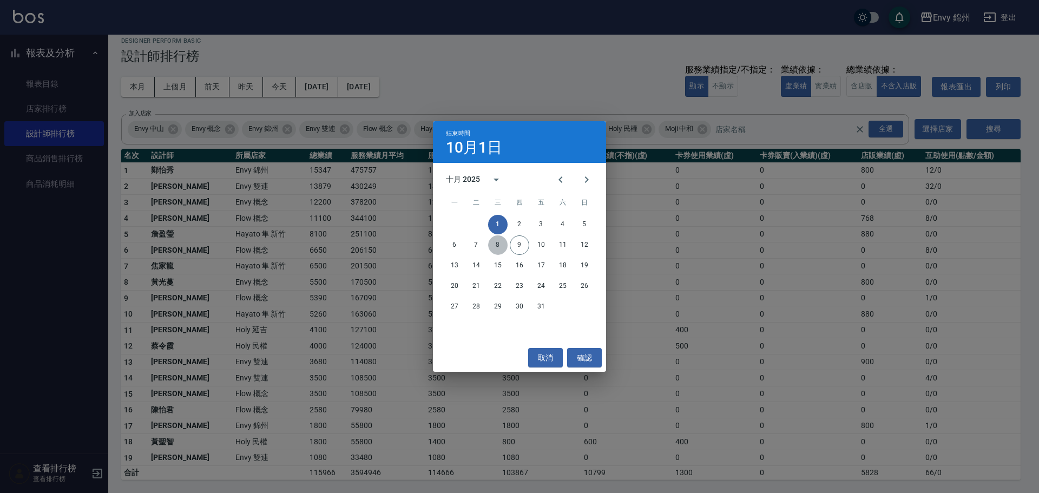
click at [497, 245] on button "8" at bounding box center [497, 244] width 19 height 19
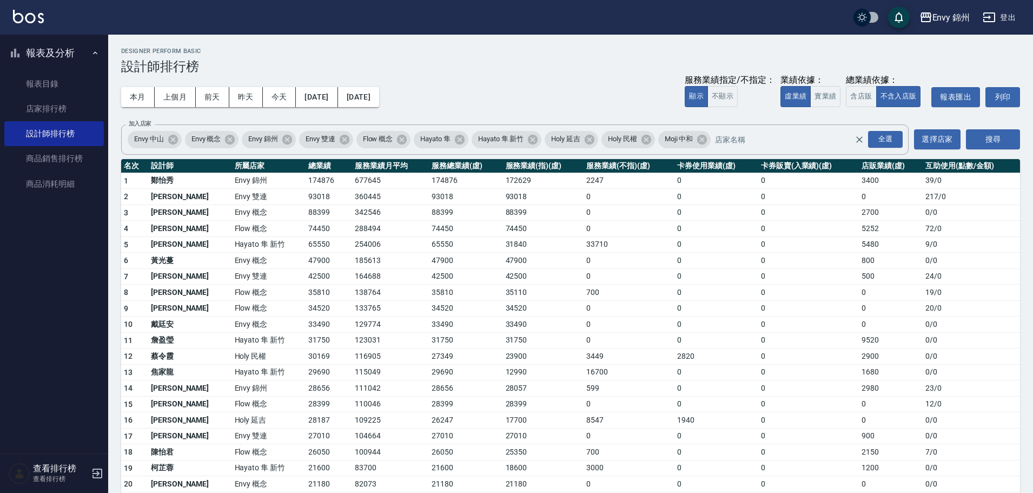
click at [183, 398] on td "張思綺" at bounding box center [190, 404] width 84 height 16
drag, startPoint x: 264, startPoint y: 404, endPoint x: 301, endPoint y: 404, distance: 36.8
click at [301, 404] on tr "15 張思綺 Flow 概念 28399 110046 28399 28399 0 0 0 0 12 / 0" at bounding box center [570, 404] width 899 height 16
click at [379, 96] on button "[DATE]" at bounding box center [358, 97] width 41 height 20
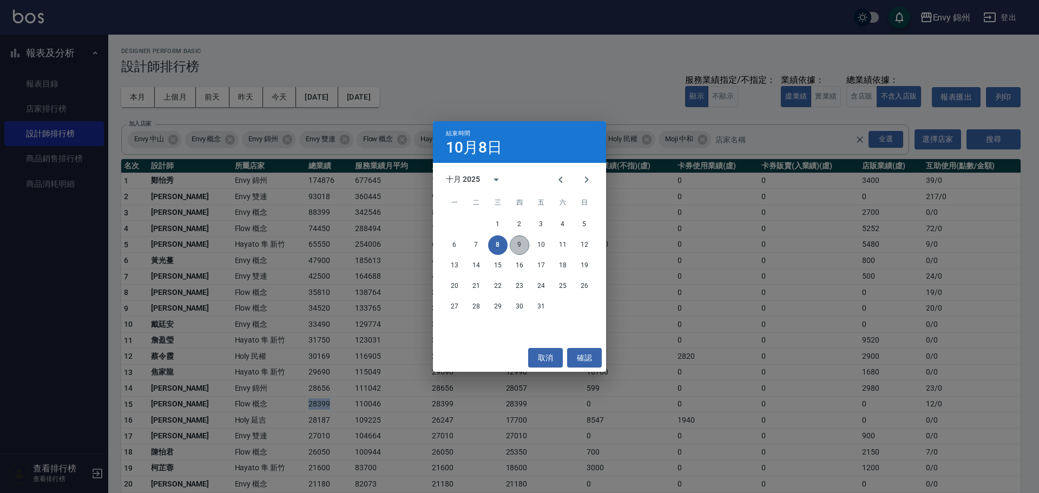
click at [521, 244] on button "9" at bounding box center [519, 244] width 19 height 19
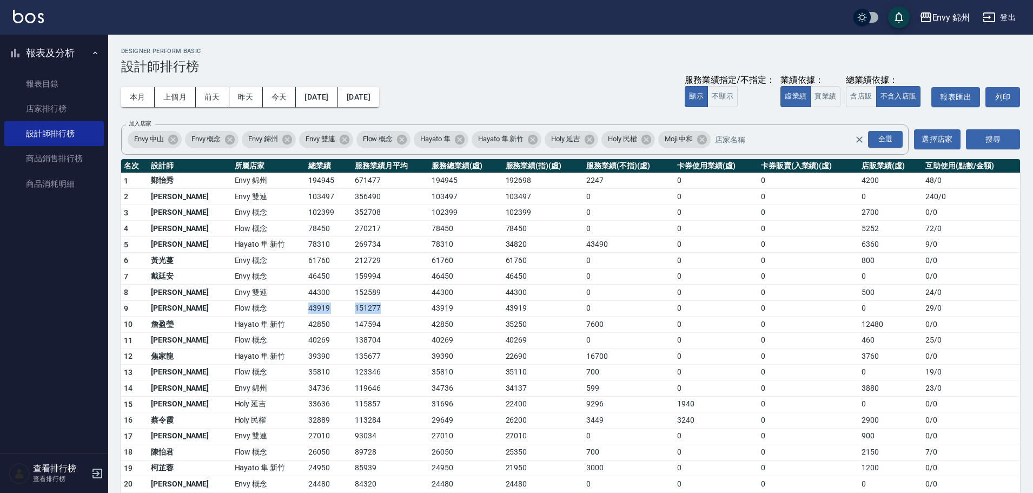
drag, startPoint x: 327, startPoint y: 313, endPoint x: 349, endPoint y: 320, distance: 23.3
click at [355, 313] on tr "9 張思綺 Flow 概念 43919 151277 43919 43919 0 0 0 0 29 / 0" at bounding box center [570, 308] width 899 height 16
click at [278, 104] on button "今天" at bounding box center [280, 97] width 34 height 20
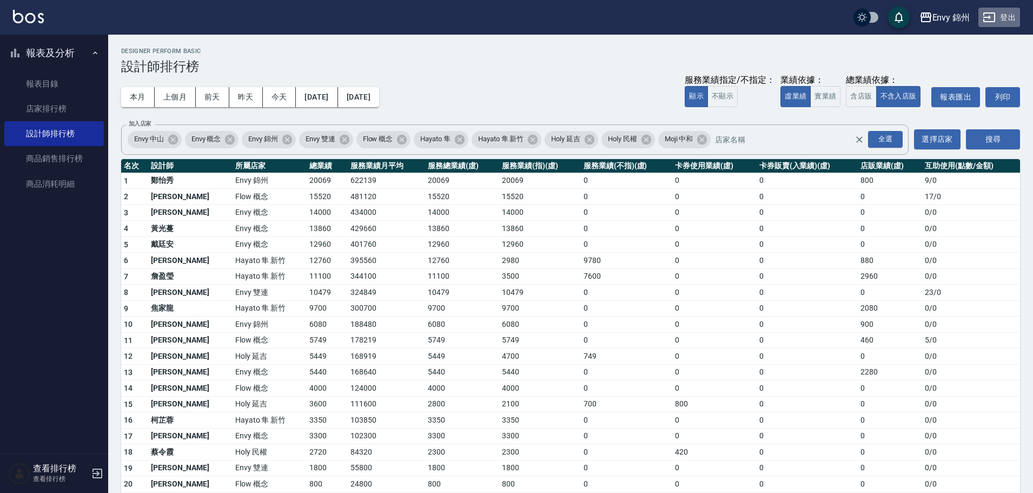
click at [1000, 21] on button "登出" at bounding box center [999, 18] width 42 height 20
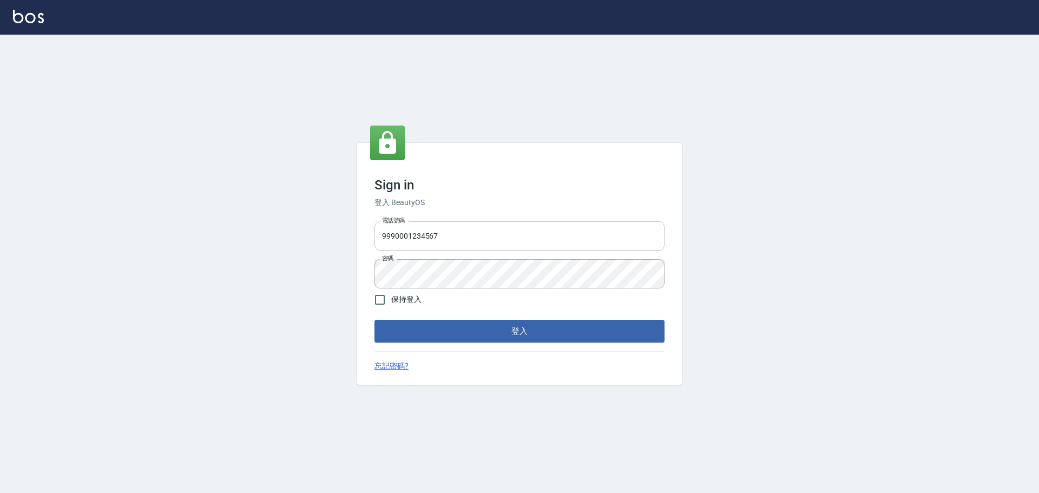
click at [451, 227] on input "9990001234567" at bounding box center [519, 235] width 290 height 29
type input "25153595"
click at [542, 332] on button "登入" at bounding box center [519, 331] width 290 height 23
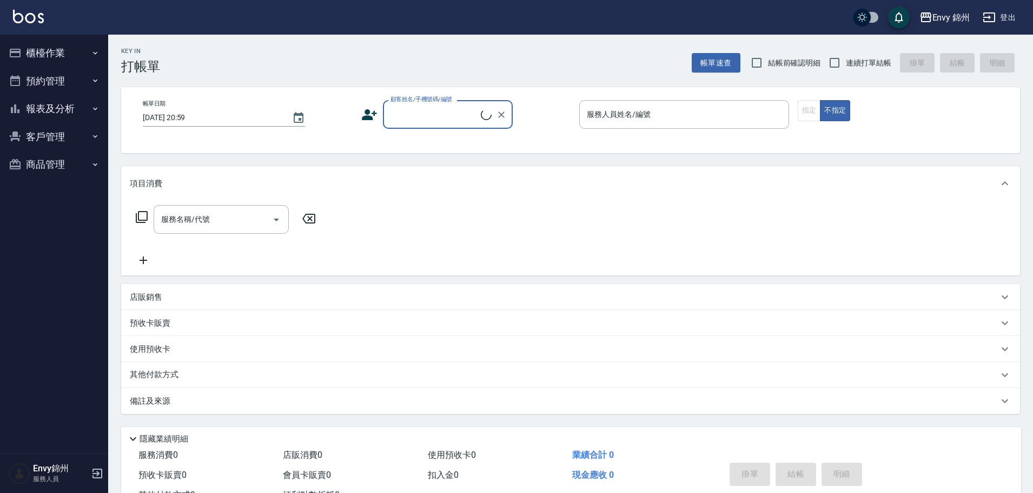
drag, startPoint x: 67, startPoint y: 89, endPoint x: 65, endPoint y: 70, distance: 19.6
click at [67, 88] on button "預約管理" at bounding box center [54, 81] width 100 height 28
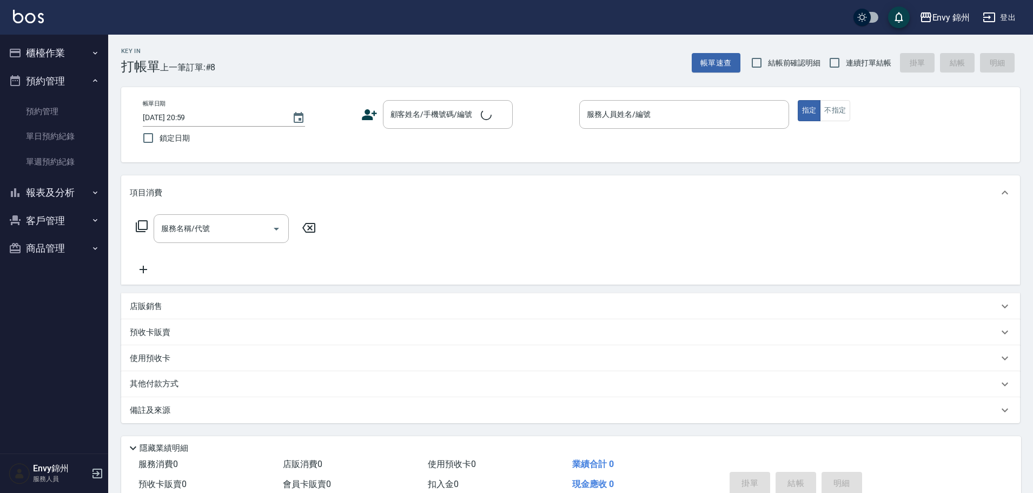
click at [62, 51] on button "櫃檯作業" at bounding box center [54, 53] width 100 height 28
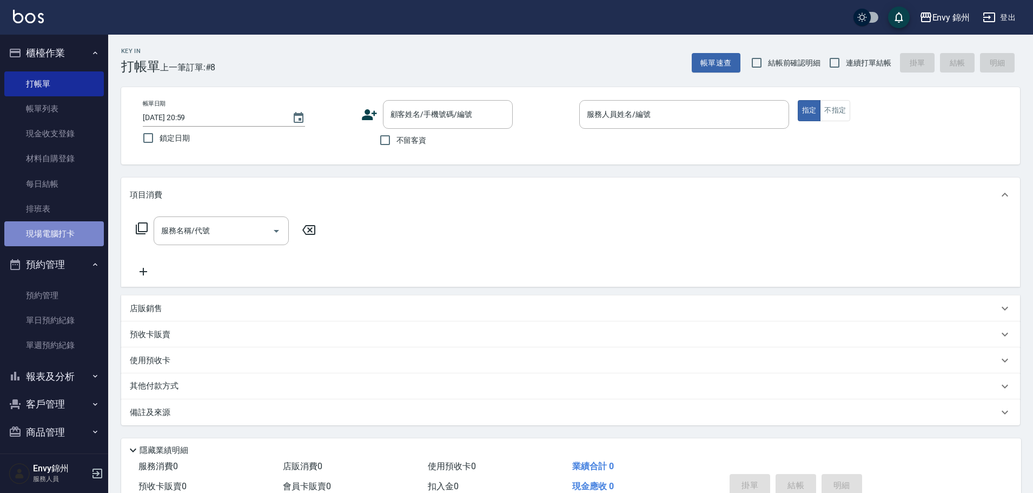
click at [72, 239] on link "現場電腦打卡" at bounding box center [54, 233] width 100 height 25
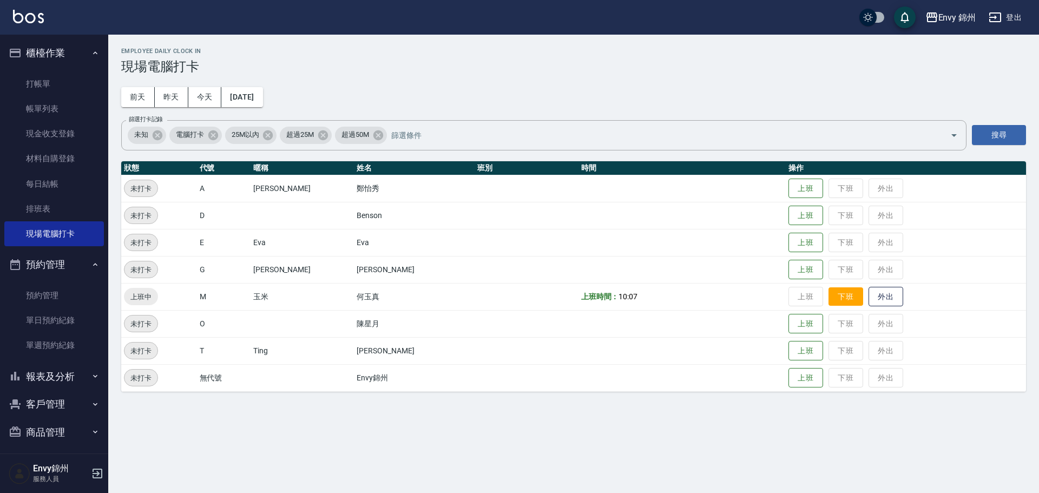
click at [828, 294] on button "下班" at bounding box center [845, 296] width 35 height 19
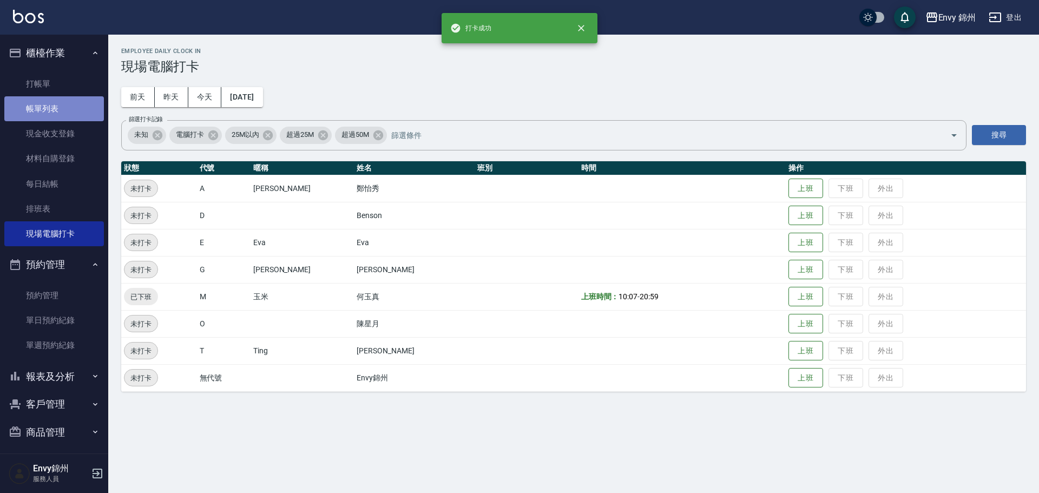
click at [61, 104] on link "帳單列表" at bounding box center [54, 108] width 100 height 25
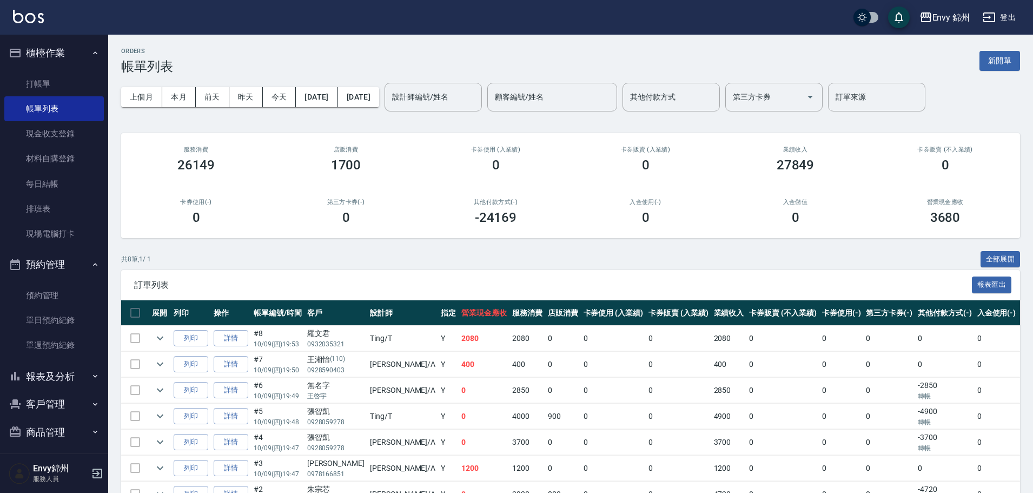
scroll to position [91, 0]
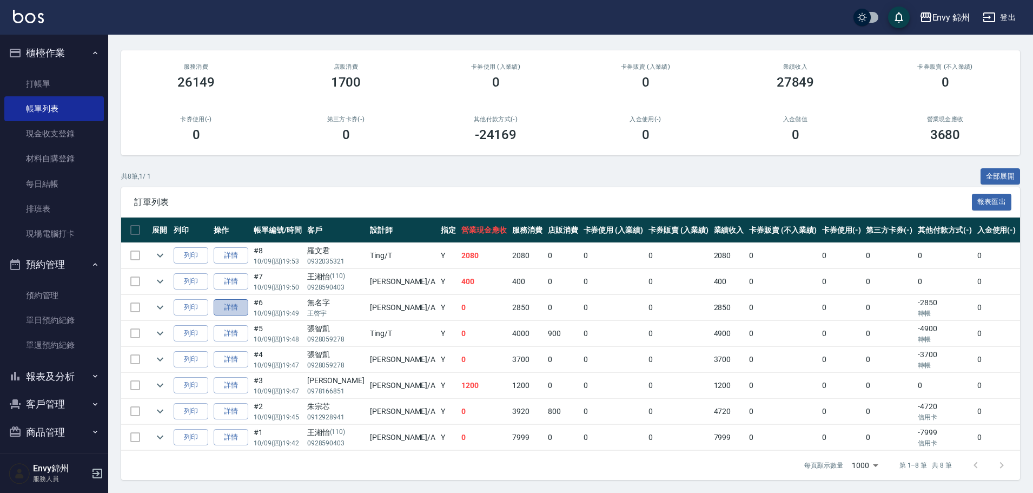
click at [228, 301] on link "詳情" at bounding box center [231, 307] width 35 height 17
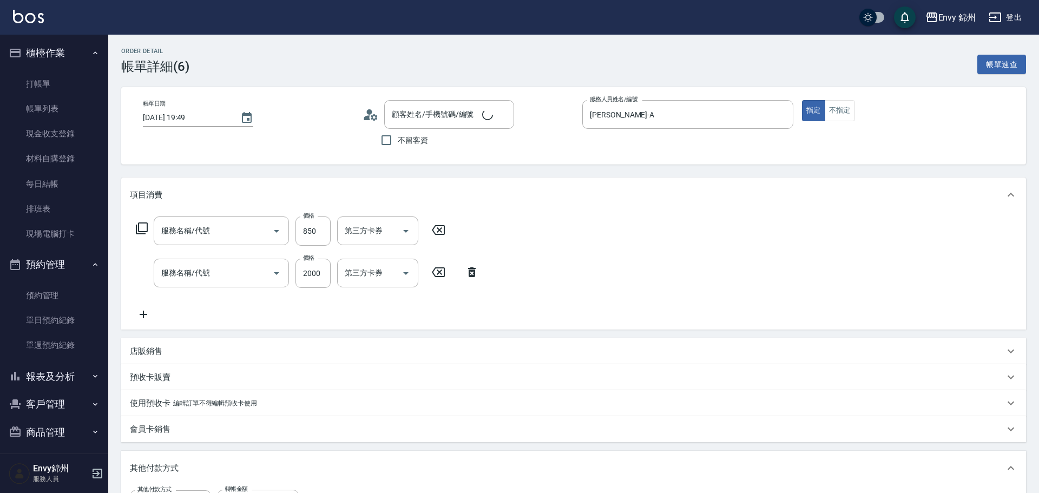
type input "2025/10/09 19:49"
type input "Annie-A"
type input "88774"
type input "設計師原本客人"
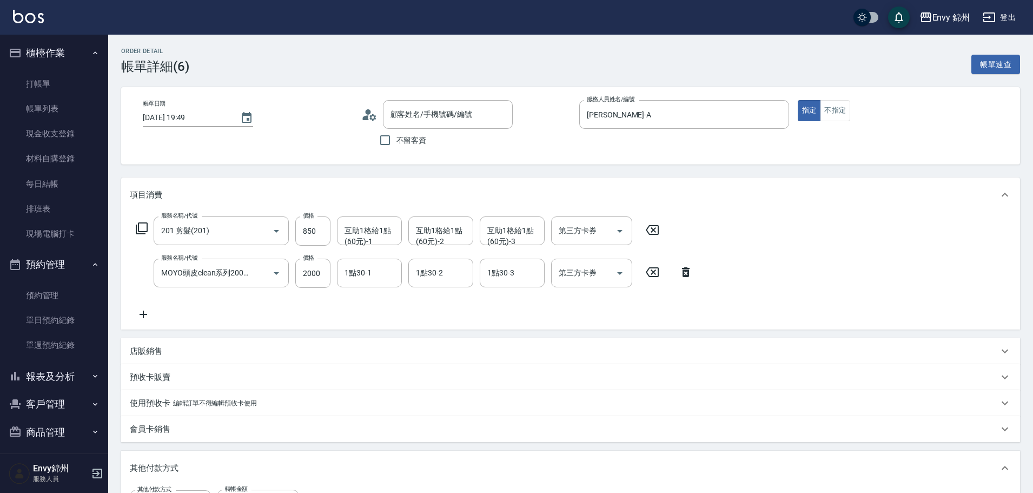
type input "無名字/王啓宇/null"
type input "201 剪髮(201)"
type input "MOYO頭皮clean系列2000(408)"
click at [379, 117] on div "顧客姓名/手機號碼/編號 無名字/王啓宇/null 顧客姓名/手機號碼/編號" at bounding box center [466, 114] width 210 height 29
click at [367, 117] on icon at bounding box center [365, 117] width 6 height 5
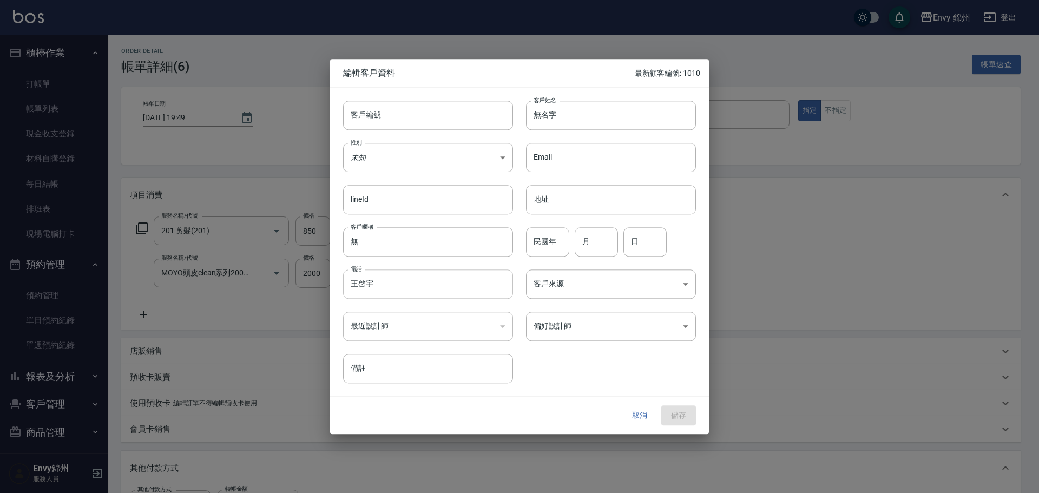
click at [374, 287] on input "王啓宇" at bounding box center [428, 283] width 170 height 29
click at [576, 111] on input "無名字" at bounding box center [611, 115] width 170 height 29
paste input "啓宇"
type input "王啓宇"
click at [578, 283] on body "Envy 錦州 登出 櫃檯作業 打帳單 帳單列表 現金收支登錄 材料自購登錄 每日結帳 排班表 現場電腦打卡 預約管理 預約管理 單日預約紀錄 單週預約紀錄 …" at bounding box center [519, 385] width 1039 height 771
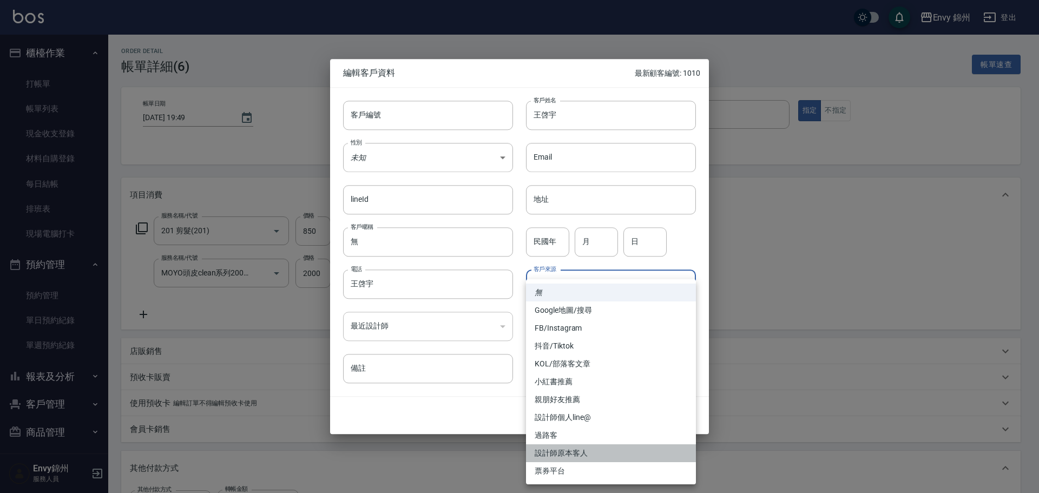
click at [563, 449] on li "設計師原本客人" at bounding box center [611, 453] width 170 height 18
type input "設計師原本客人"
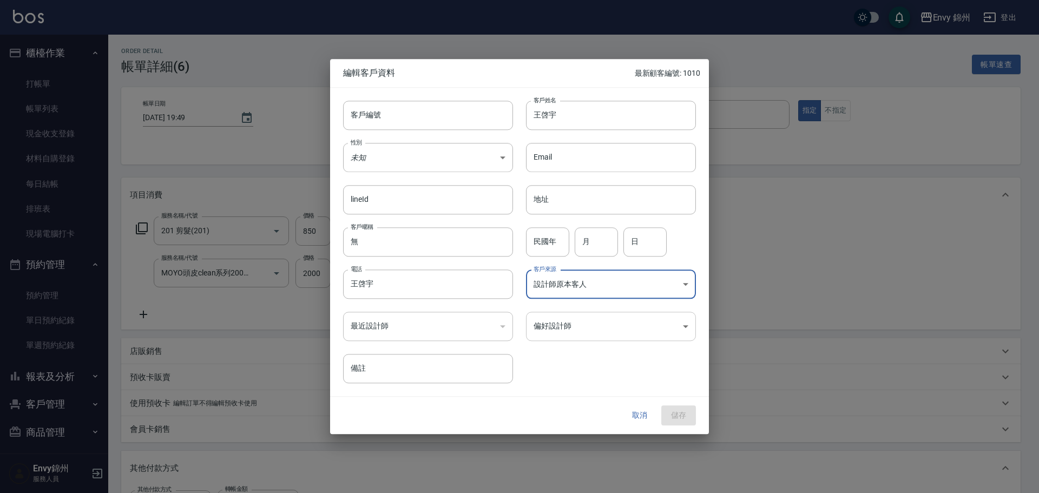
click at [566, 333] on body "Envy 錦州 登出 櫃檯作業 打帳單 帳單列表 現金收支登錄 材料自購登錄 每日結帳 排班表 現場電腦打卡 預約管理 預約管理 單日預約紀錄 單週預約紀錄 …" at bounding box center [519, 385] width 1039 height 771
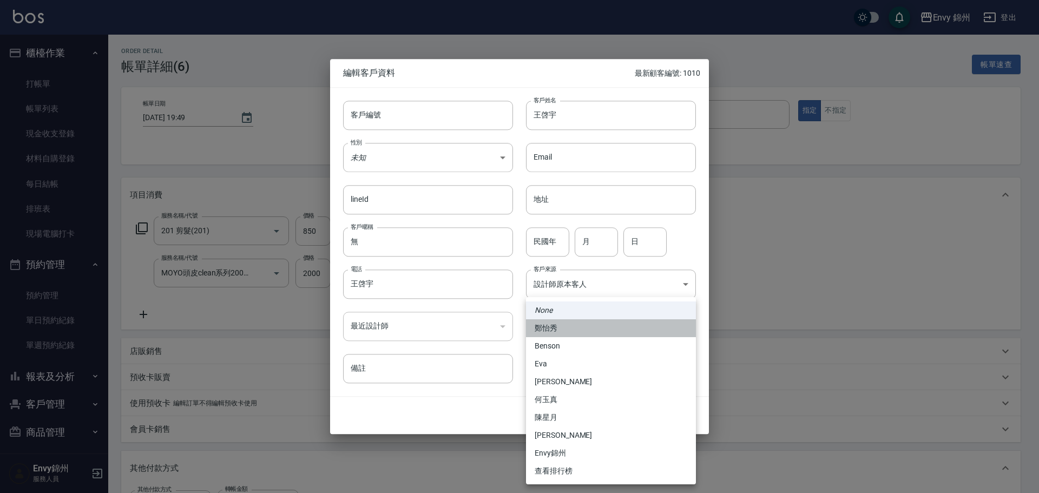
click at [556, 333] on li "鄭怡秀" at bounding box center [611, 328] width 170 height 18
type input "f3fab1d9-c382-43d7-8935-82b4cc131dba"
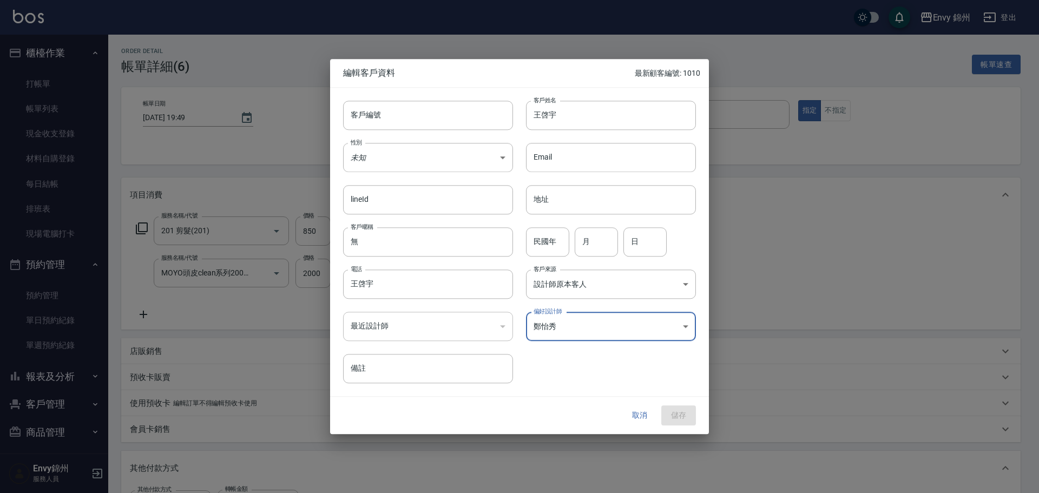
click at [683, 415] on div "取消 儲存" at bounding box center [519, 415] width 379 height 37
click at [640, 417] on button "取消" at bounding box center [639, 416] width 35 height 20
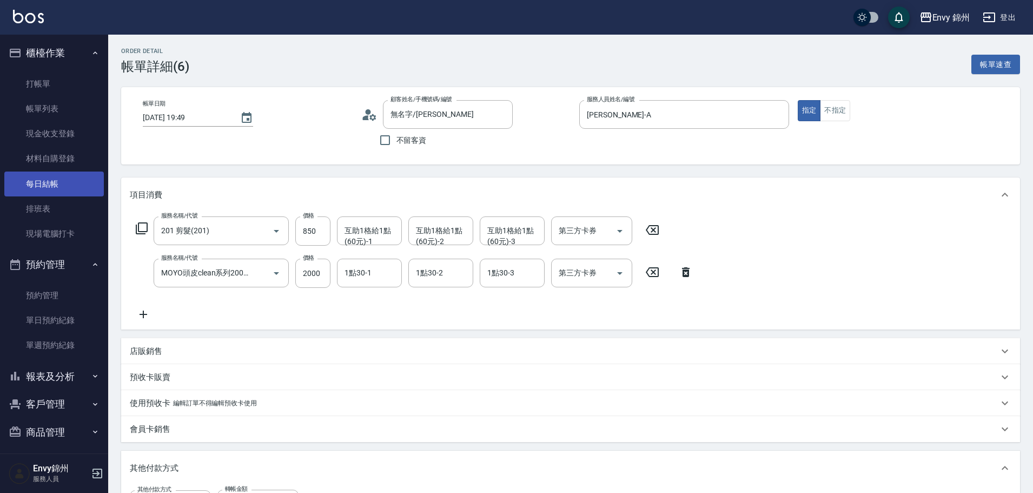
click at [44, 183] on link "每日結帳" at bounding box center [54, 183] width 100 height 25
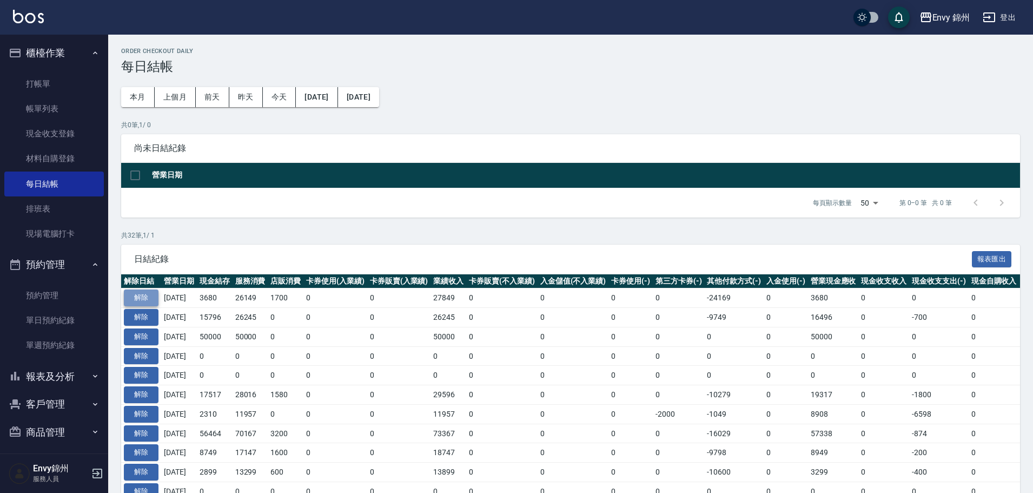
click at [138, 291] on button "解除" at bounding box center [141, 297] width 35 height 17
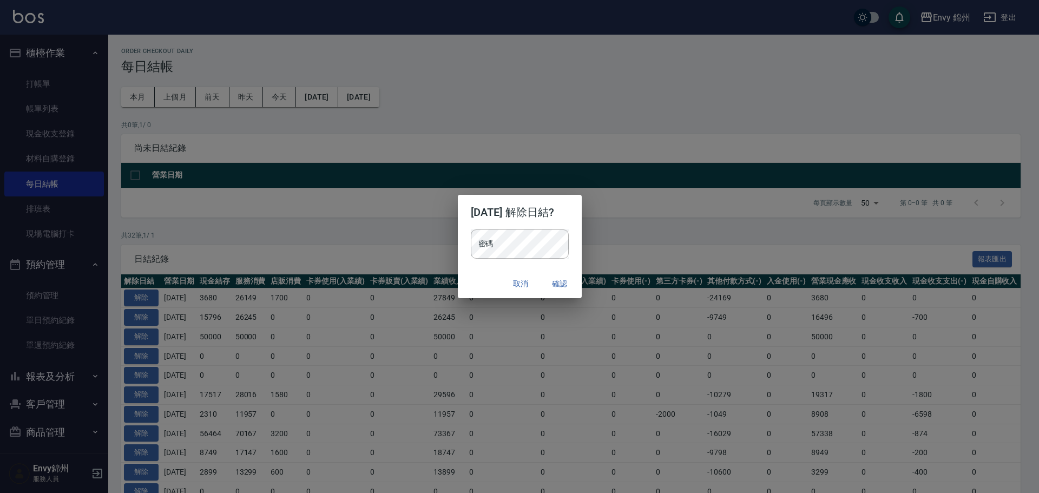
click at [563, 239] on p "密碼 密碼" at bounding box center [520, 243] width 98 height 29
drag, startPoint x: 573, startPoint y: 250, endPoint x: 579, endPoint y: 255, distance: 7.7
click at [568, 250] on p "密碼 密碼" at bounding box center [520, 243] width 98 height 29
click at [573, 289] on button "確認" at bounding box center [560, 284] width 35 height 20
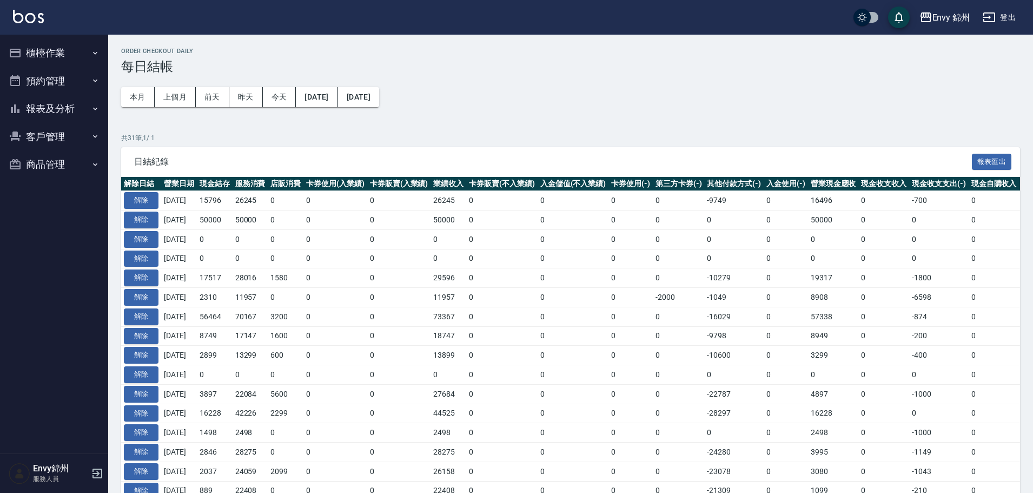
click at [48, 52] on button "櫃檯作業" at bounding box center [54, 53] width 100 height 28
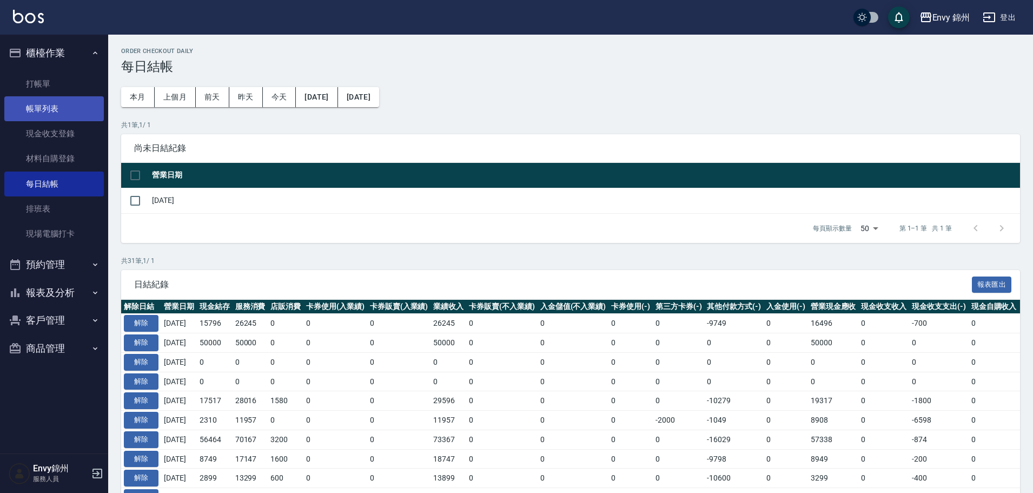
click at [55, 108] on link "帳單列表" at bounding box center [54, 108] width 100 height 25
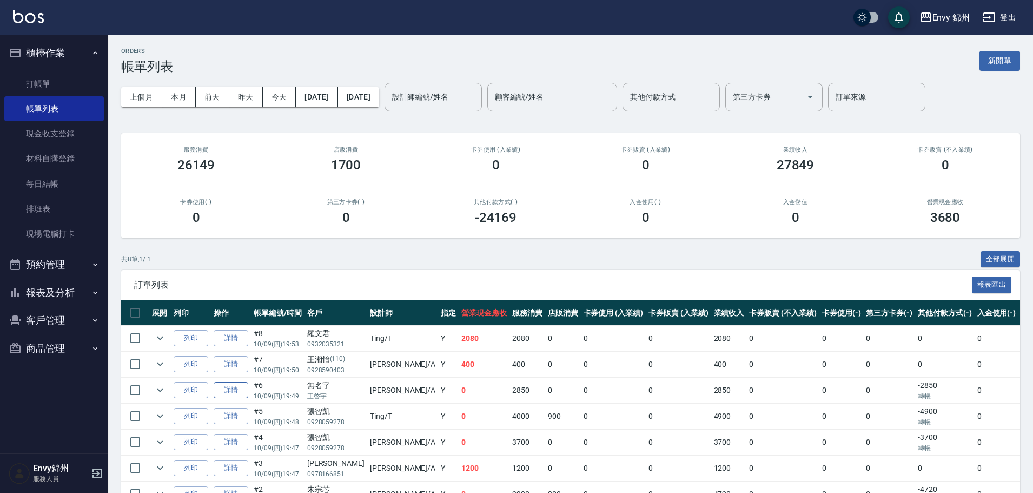
click at [242, 392] on link "詳情" at bounding box center [231, 390] width 35 height 17
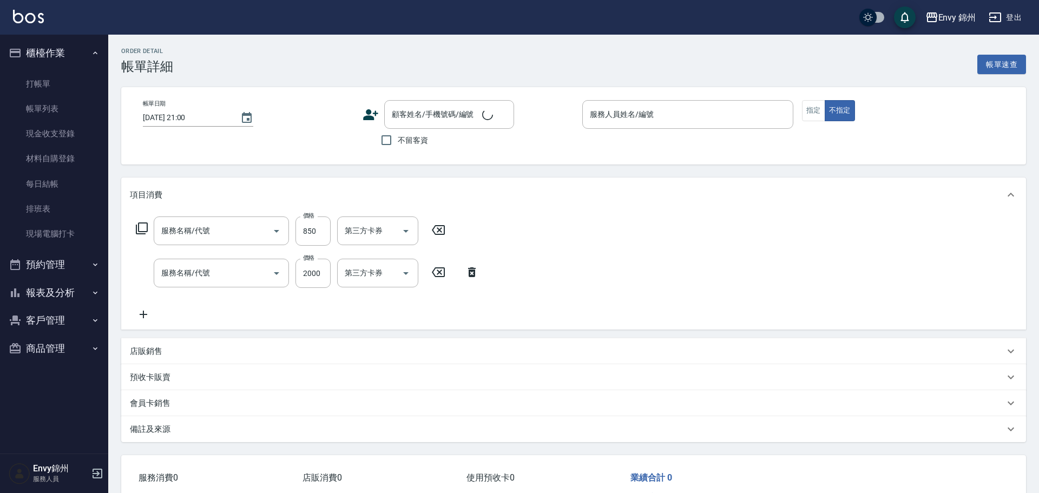
click at [375, 125] on div "顧客姓名/手機號碼/編號 顧客姓名/手機號碼/編號" at bounding box center [467, 114] width 211 height 29
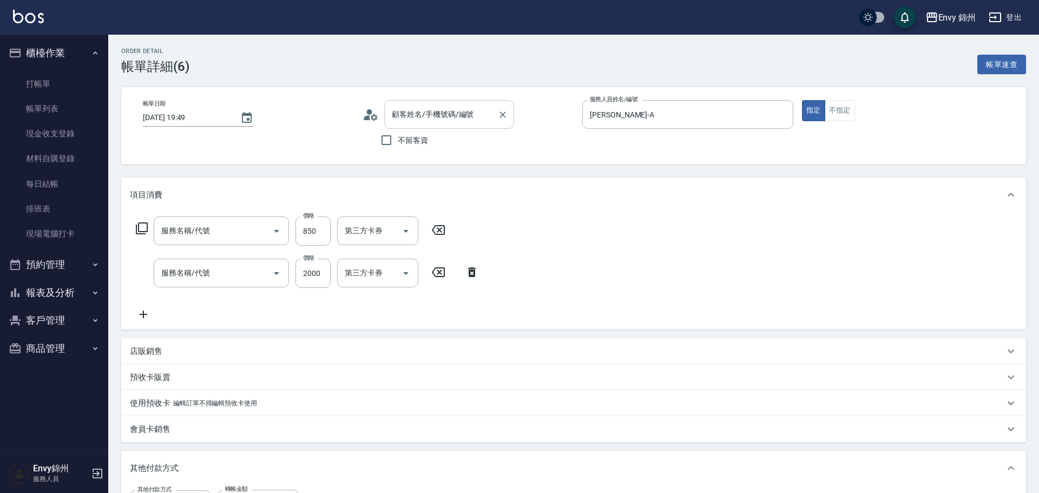
type input "[DATE] 19:49"
type input "[PERSON_NAME]-A"
type input "88774"
type input "設計師原本客人"
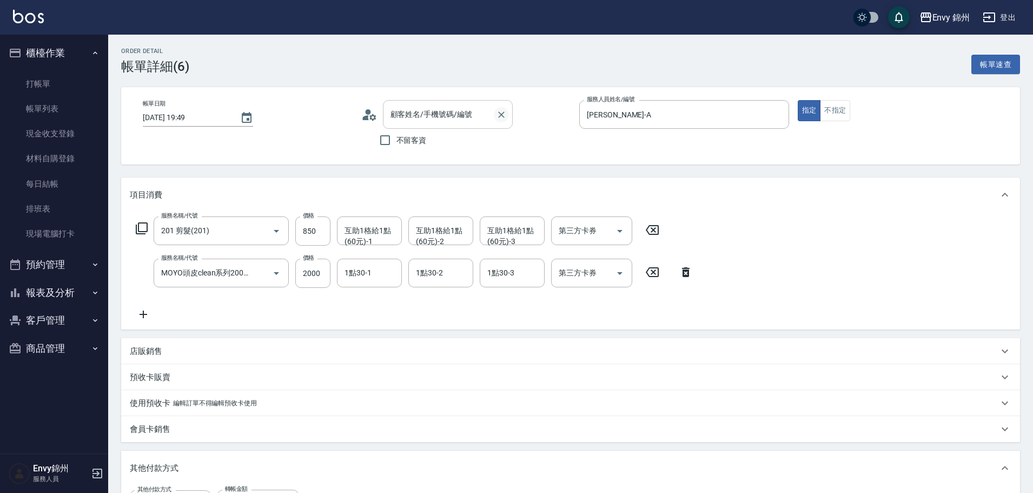
type input "201 剪髮(201)"
type input "MOYO頭皮clean系列2000(408)"
type input "無名字/王啓宇/null"
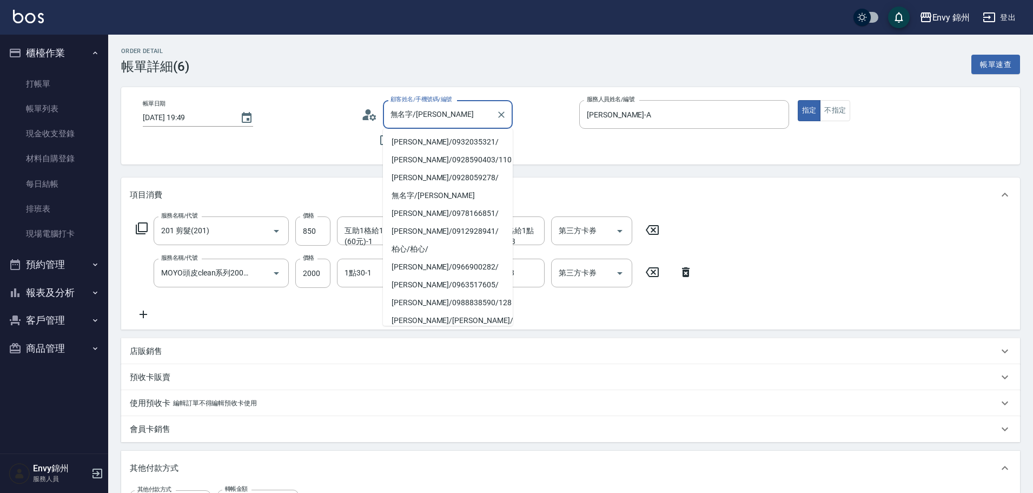
click at [423, 121] on input "無名字/王啓宇/null" at bounding box center [440, 114] width 104 height 19
click at [372, 109] on icon at bounding box center [369, 115] width 16 height 16
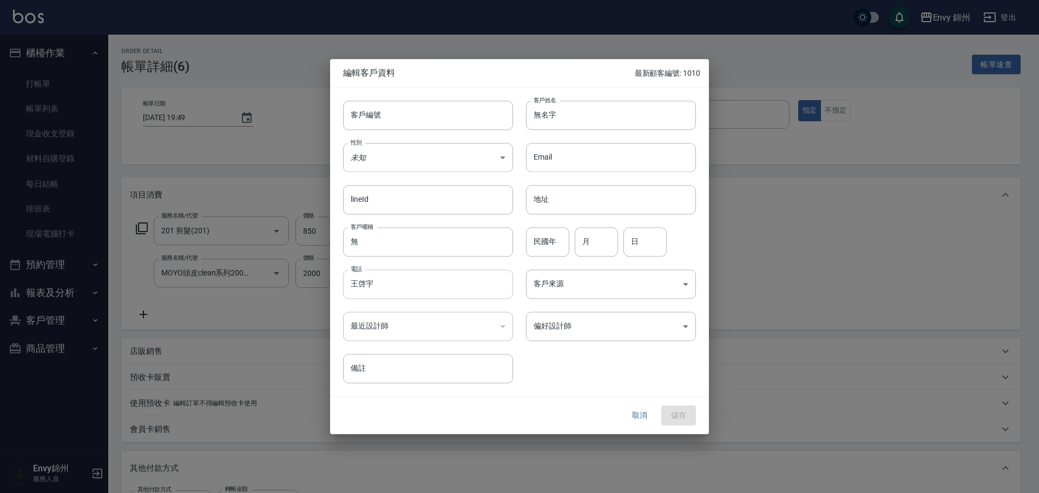
click at [388, 283] on input "王啓宇" at bounding box center [428, 283] width 170 height 29
click at [578, 118] on input "無名字" at bounding box center [611, 115] width 170 height 29
paste input "啓宇"
type input "王啓宇"
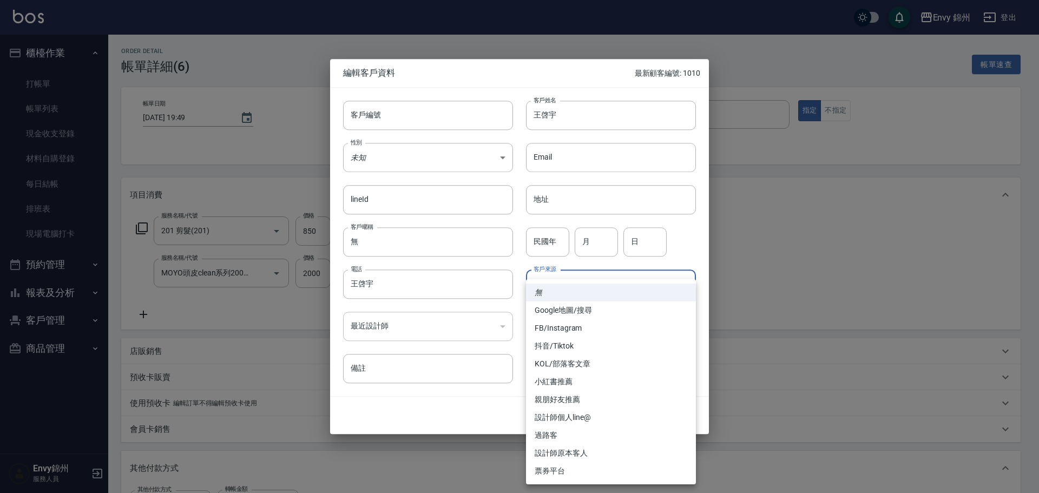
click at [591, 289] on body "Envy 錦州 登出 櫃檯作業 打帳單 帳單列表 現金收支登錄 材料自購登錄 每日結帳 排班表 現場電腦打卡 預約管理 預約管理 單日預約紀錄 單週預約紀錄 …" at bounding box center [519, 385] width 1039 height 771
click at [576, 448] on li "設計師原本客人" at bounding box center [611, 453] width 170 height 18
type input "設計師原本客人"
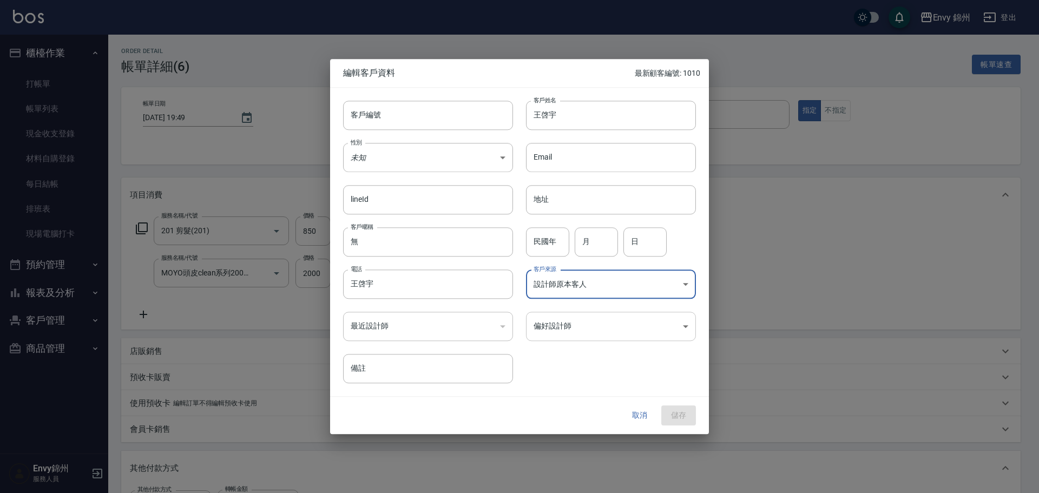
click at [584, 330] on body "Envy 錦州 登出 櫃檯作業 打帳單 帳單列表 現金收支登錄 材料自購登錄 每日結帳 排班表 現場電腦打卡 預約管理 預約管理 單日預約紀錄 單週預約紀錄 …" at bounding box center [519, 385] width 1039 height 771
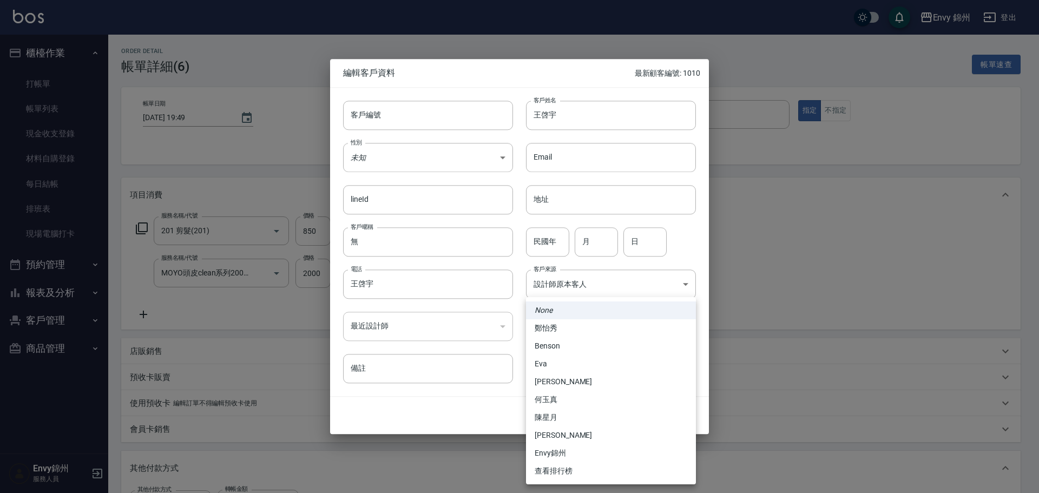
click at [556, 328] on li "鄭怡秀" at bounding box center [611, 328] width 170 height 18
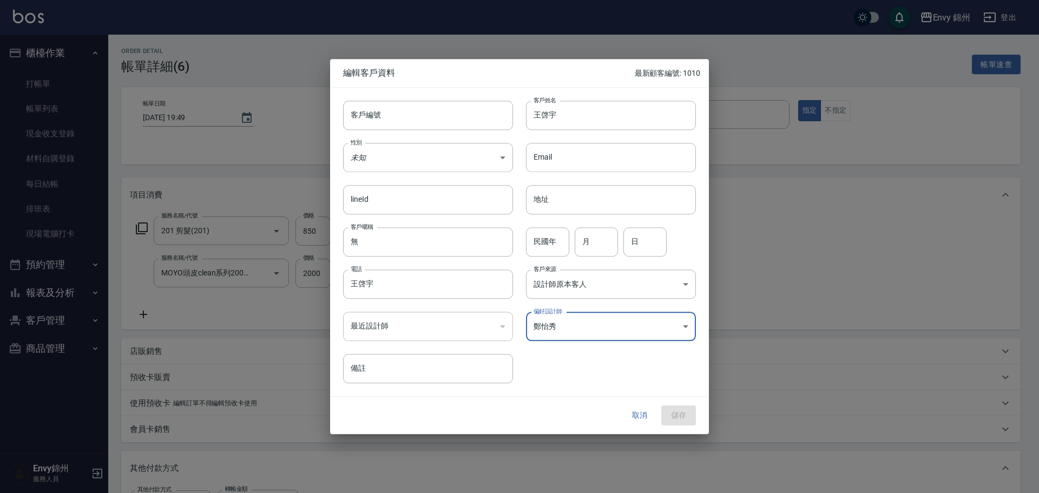
type input "f3fab1d9-c382-43d7-8935-82b4cc131dba"
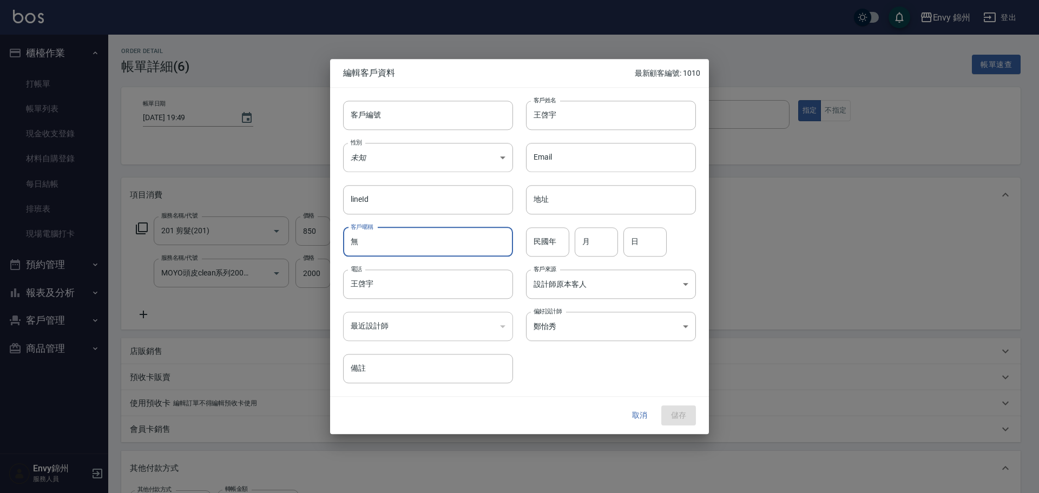
click at [398, 250] on input "無" at bounding box center [428, 241] width 170 height 29
click at [637, 412] on button "取消" at bounding box center [639, 416] width 35 height 20
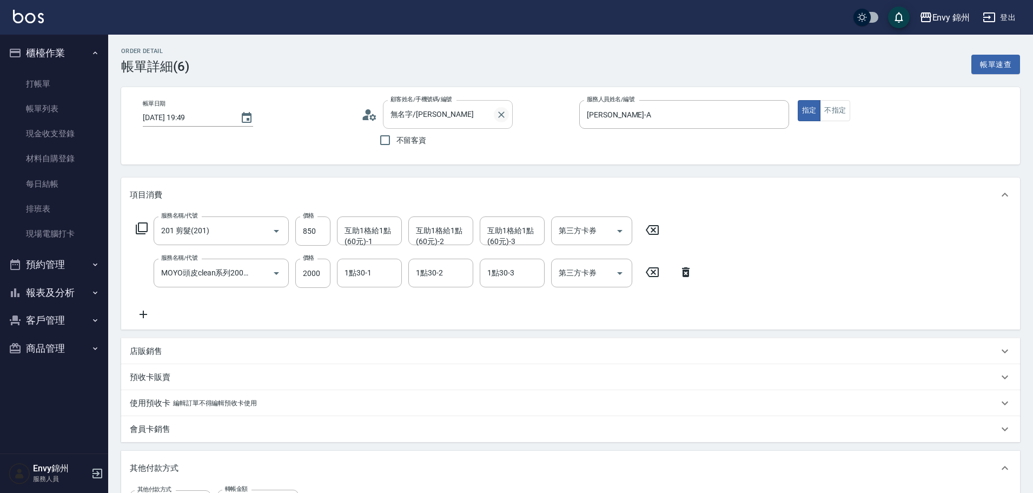
click at [502, 116] on icon "Clear" at bounding box center [501, 114] width 11 height 11
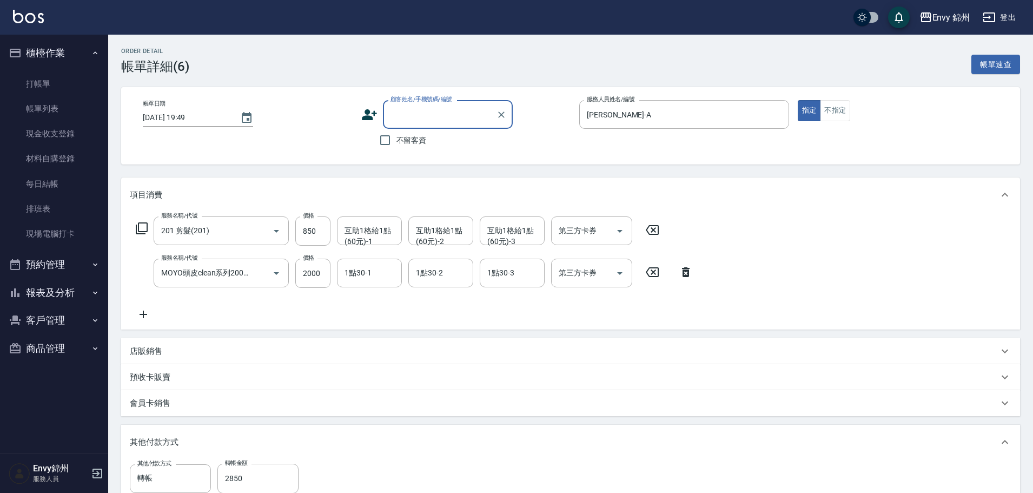
click at [418, 116] on input "顧客姓名/手機號碼/編號" at bounding box center [440, 114] width 104 height 19
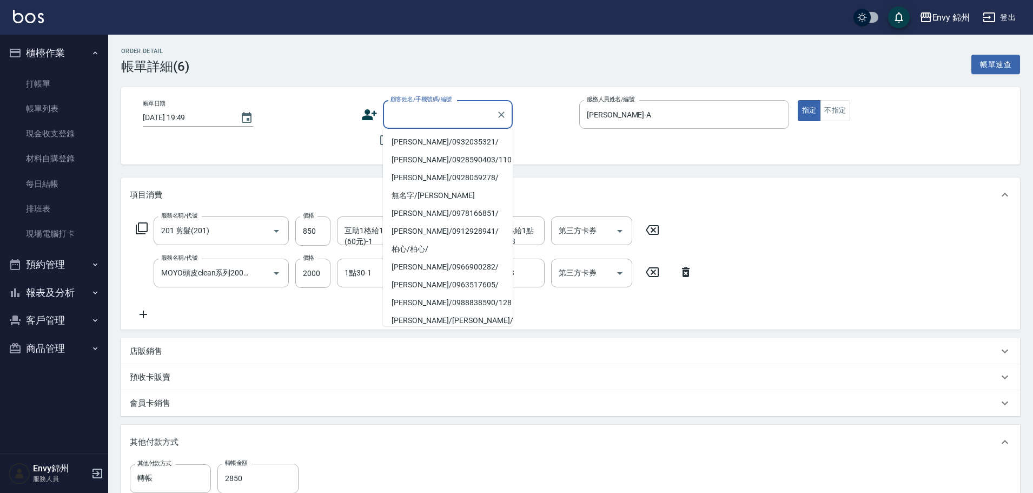
paste input "王啓宇"
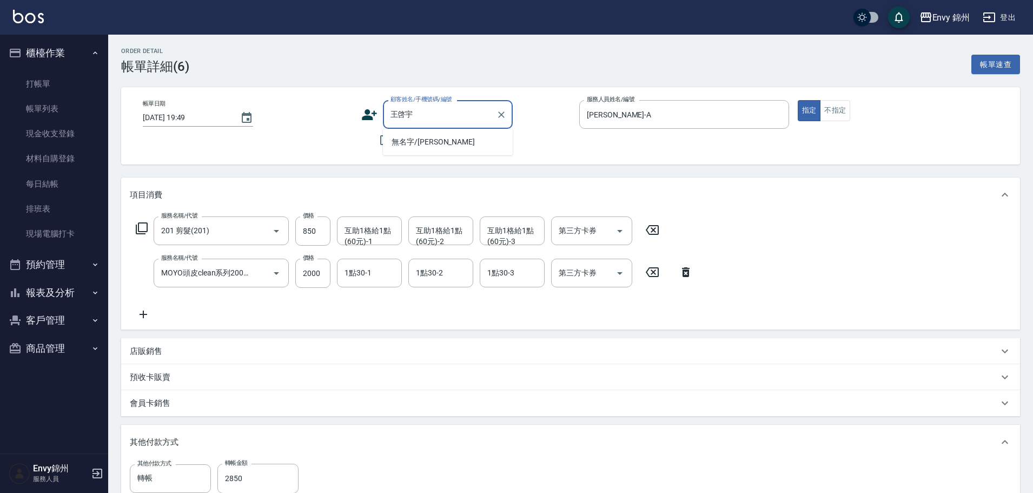
click at [414, 140] on li "無名字/王啓宇/null" at bounding box center [448, 142] width 130 height 18
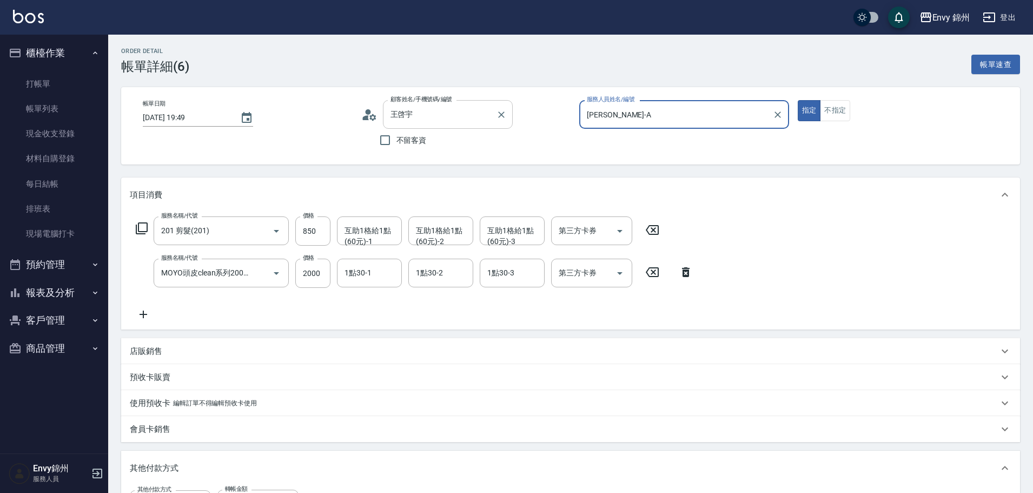
type input "無名字/王啓宇/null"
click at [363, 108] on icon at bounding box center [369, 115] width 16 height 16
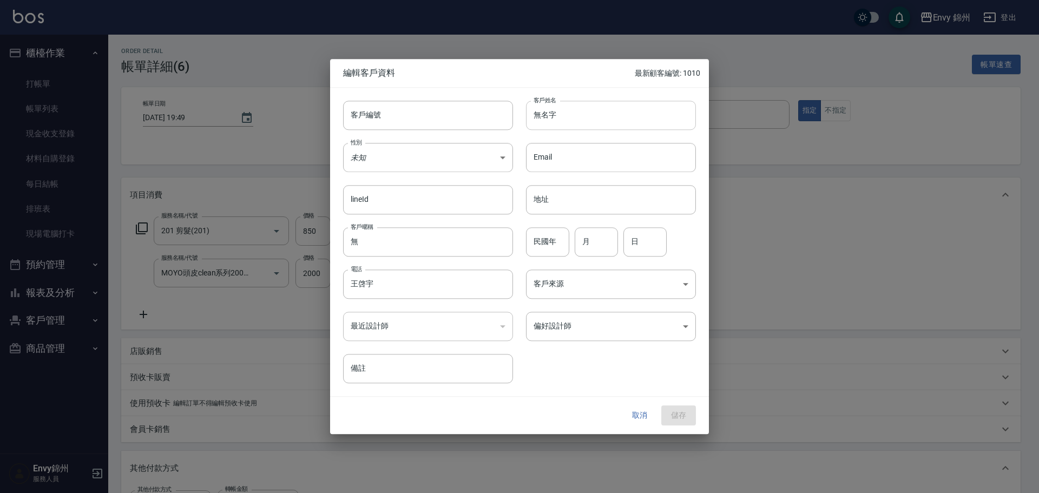
click at [617, 120] on input "無名字" at bounding box center [611, 115] width 170 height 29
paste input "啓宇"
type input "王啓宇"
click at [596, 285] on body "Envy 錦州 登出 櫃檯作業 打帳單 帳單列表 現金收支登錄 材料自購登錄 每日結帳 排班表 現場電腦打卡 預約管理 預約管理 單日預約紀錄 單週預約紀錄 …" at bounding box center [519, 385] width 1039 height 771
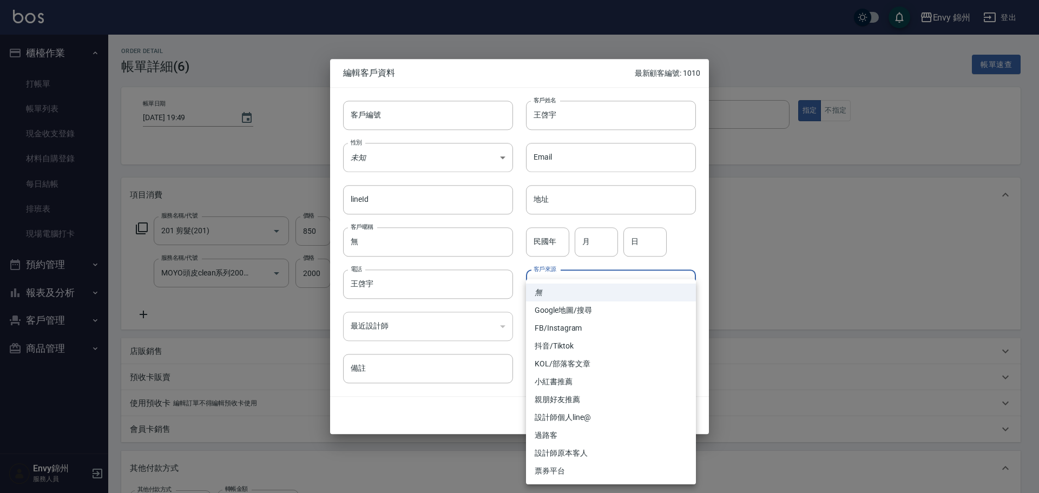
click at [586, 458] on li "設計師原本客人" at bounding box center [611, 453] width 170 height 18
type input "設計師原本客人"
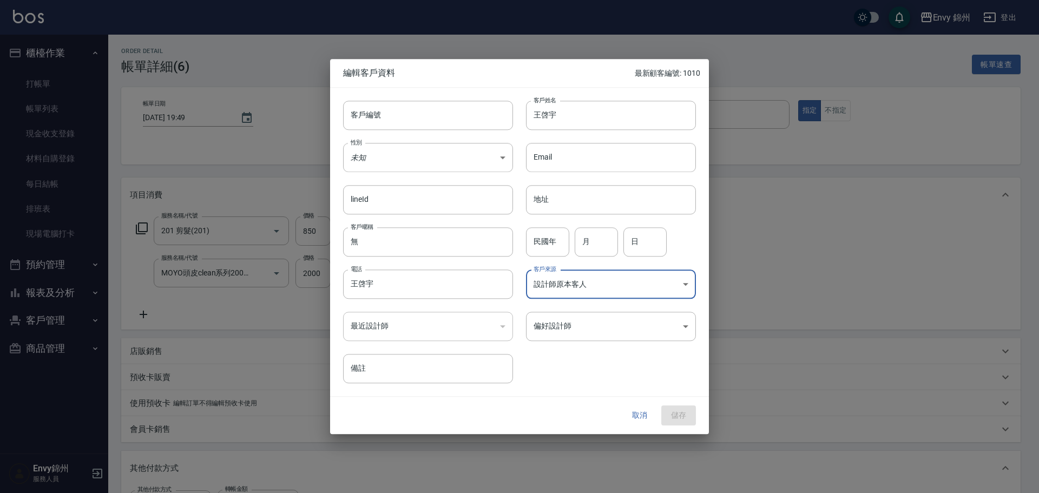
click at [579, 274] on body "Envy 錦州 登出 櫃檯作業 打帳單 帳單列表 現金收支登錄 材料自購登錄 每日結帳 排班表 現場電腦打卡 預約管理 預約管理 單日預約紀錄 單週預約紀錄 …" at bounding box center [519, 385] width 1039 height 771
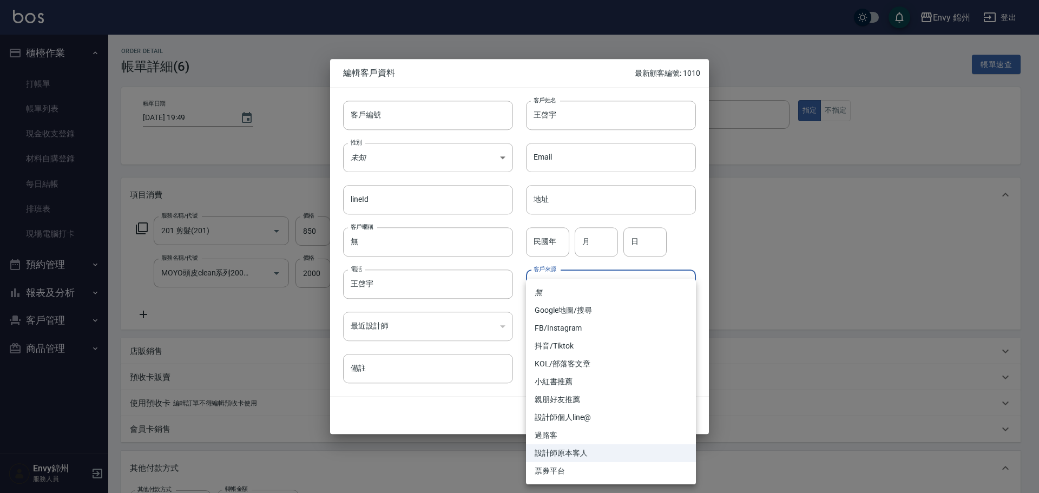
click at [585, 298] on li "無" at bounding box center [611, 292] width 170 height 18
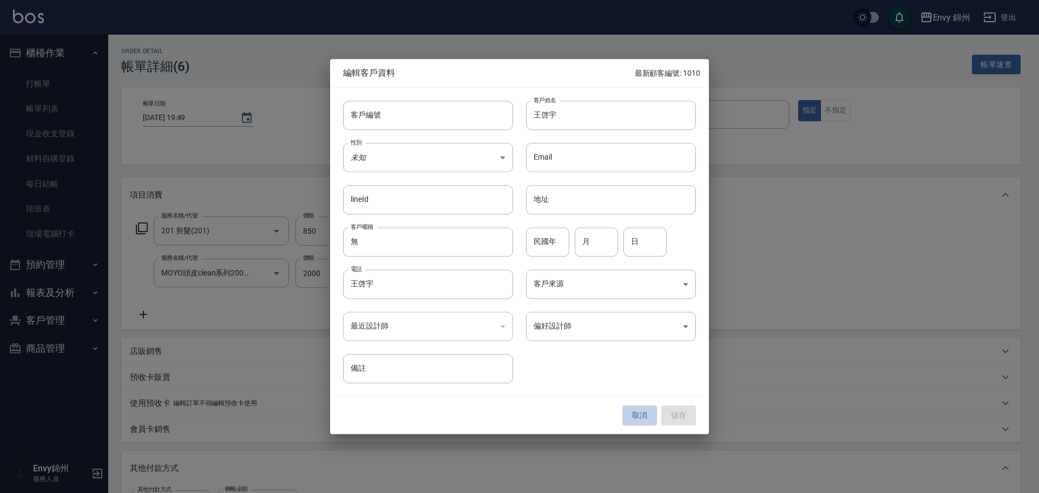
click at [652, 409] on button "取消" at bounding box center [639, 416] width 35 height 20
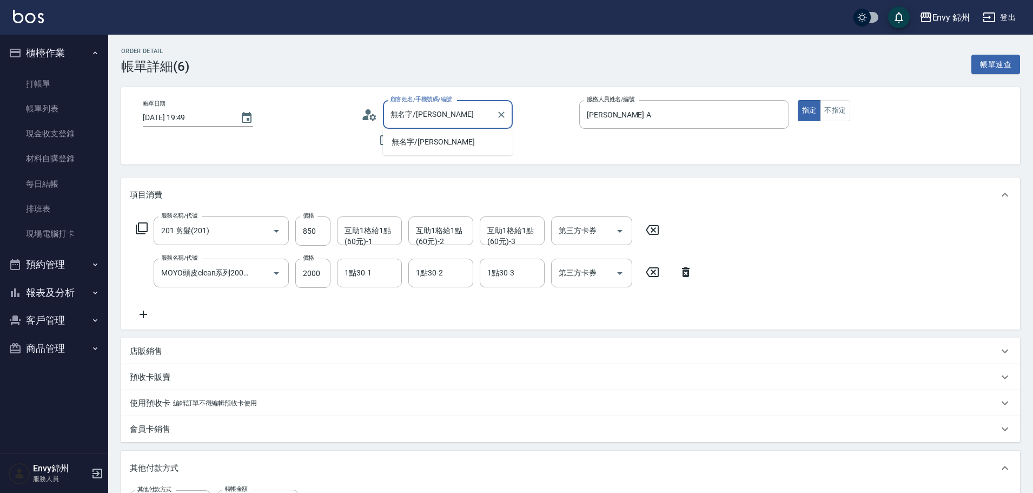
click at [486, 109] on input "無名字/王啓宇/null" at bounding box center [440, 114] width 104 height 19
click at [503, 111] on icon "Clear" at bounding box center [501, 114] width 11 height 11
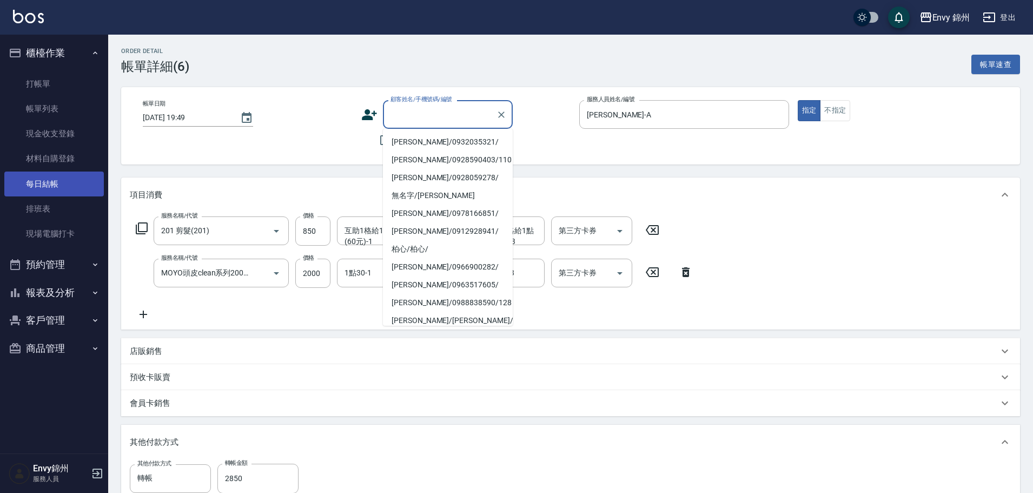
click at [44, 188] on link "每日結帳" at bounding box center [54, 183] width 100 height 25
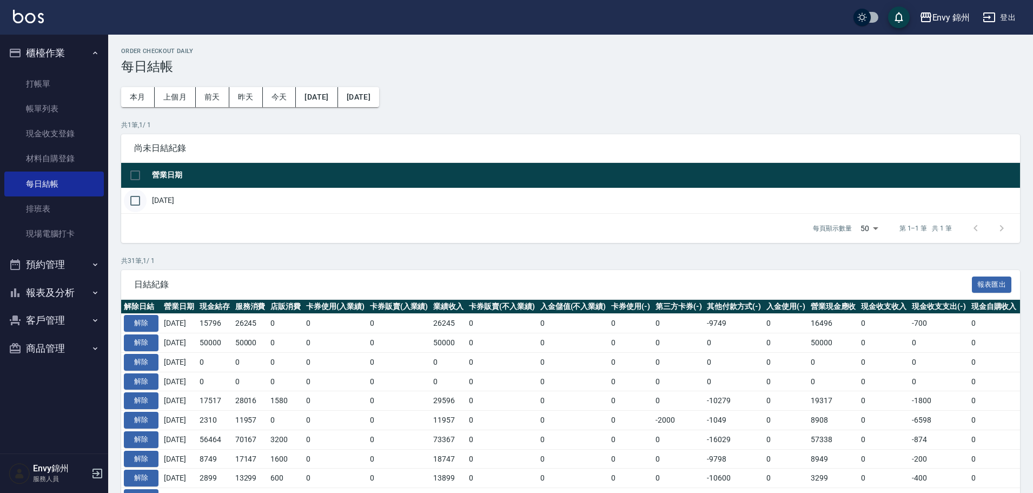
drag, startPoint x: 122, startPoint y: 204, endPoint x: 138, endPoint y: 201, distance: 15.9
click at [138, 201] on td at bounding box center [135, 200] width 28 height 25
click at [138, 201] on input "checkbox" at bounding box center [135, 200] width 23 height 23
checkbox input "true"
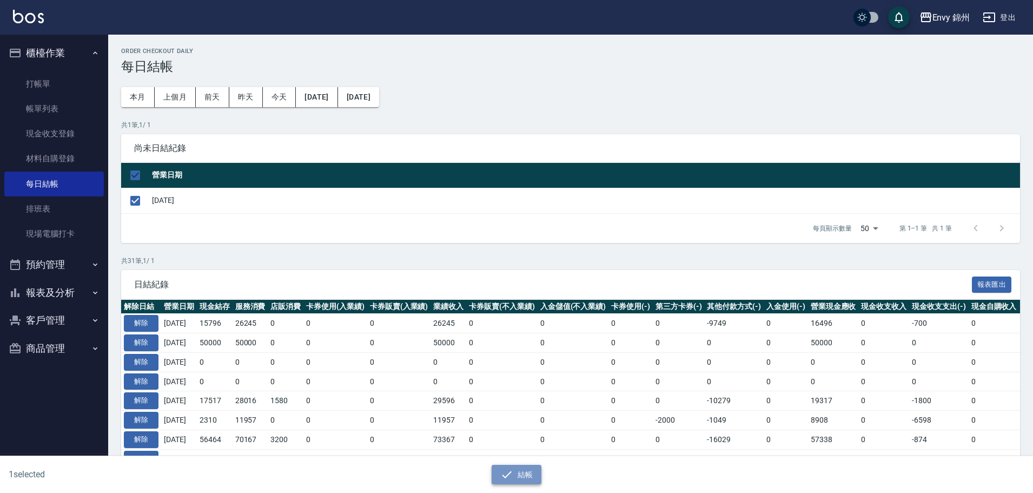
click at [520, 473] on button "結帳" at bounding box center [517, 475] width 50 height 20
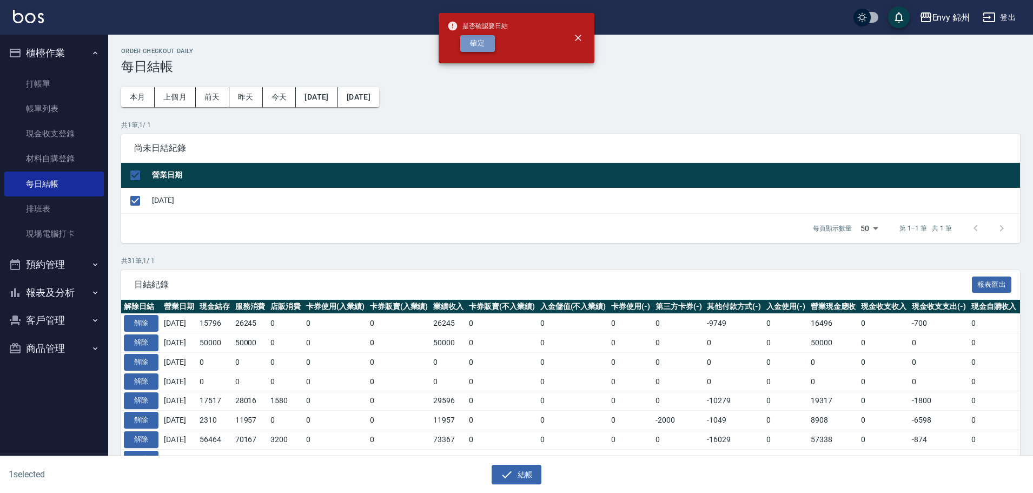
click at [480, 49] on button "確定" at bounding box center [477, 43] width 35 height 17
checkbox input "false"
